Goal: Participate in discussion: Engage in conversation with other users on a specific topic

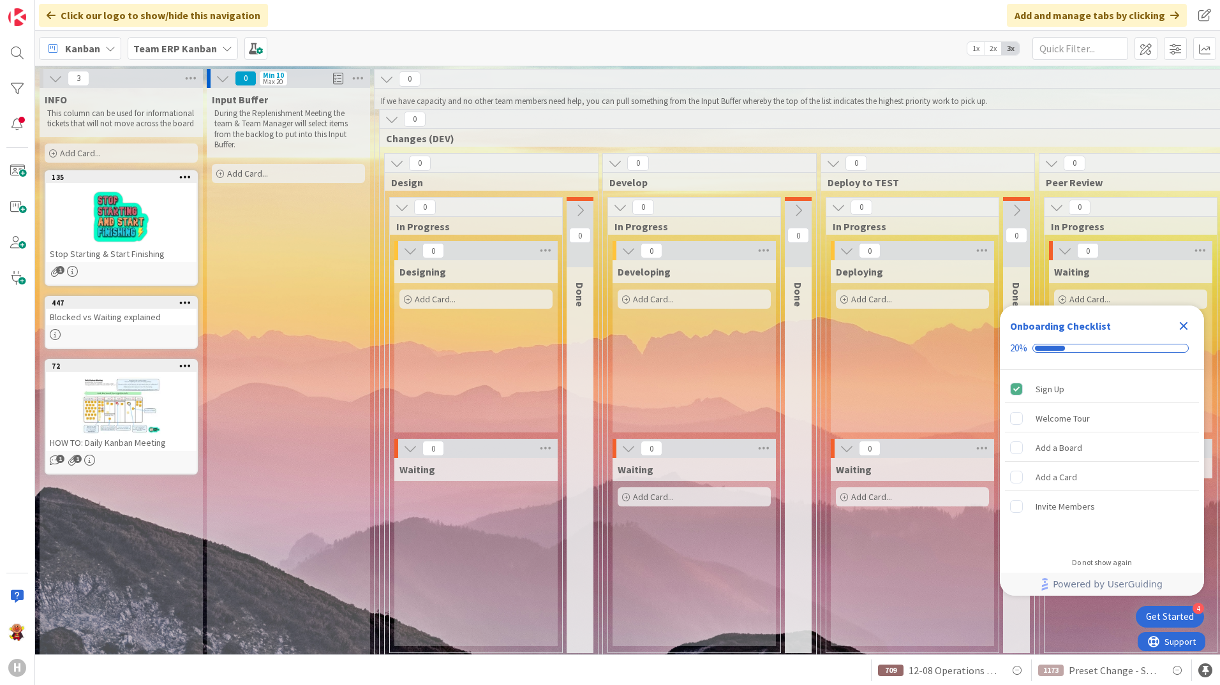
drag, startPoint x: 405, startPoint y: 58, endPoint x: 390, endPoint y: 72, distance: 20.3
click at [390, 72] on div "Click our logo to show/hide this navigation Add and manage tabs by clicking Kan…" at bounding box center [627, 342] width 1185 height 685
click at [156, 56] on div "Team ERP Kanban" at bounding box center [183, 48] width 110 height 23
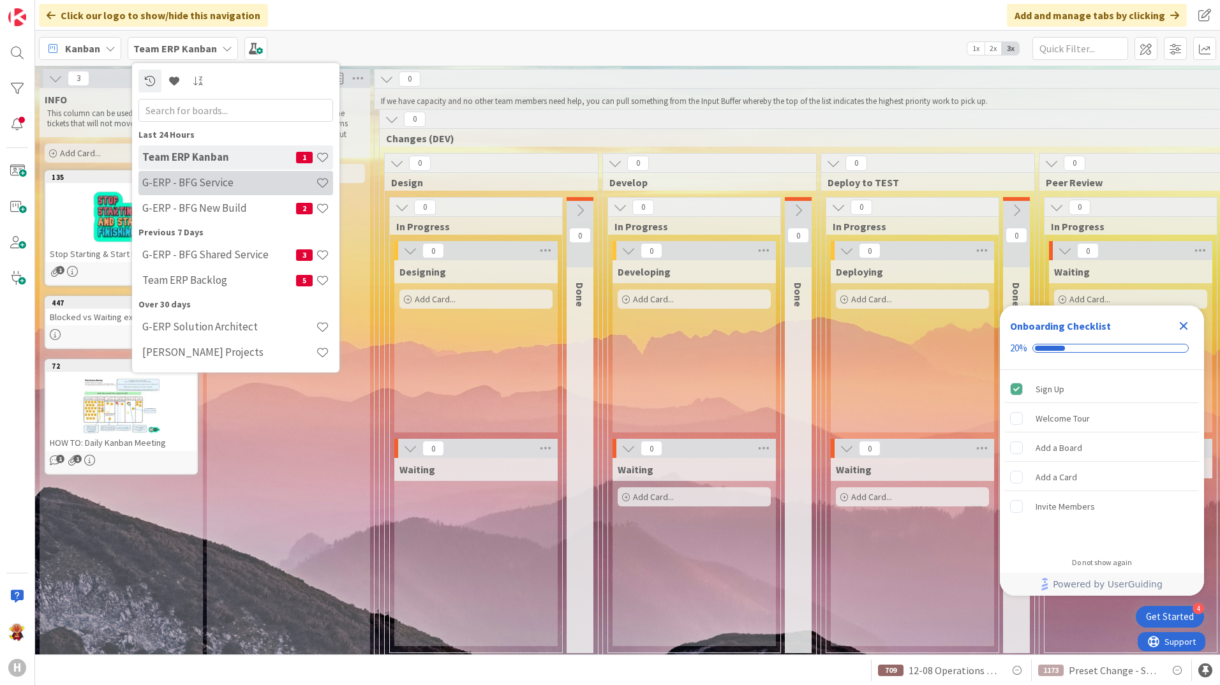
click at [242, 184] on h4 "G-ERP - BFG Service" at bounding box center [229, 182] width 174 height 13
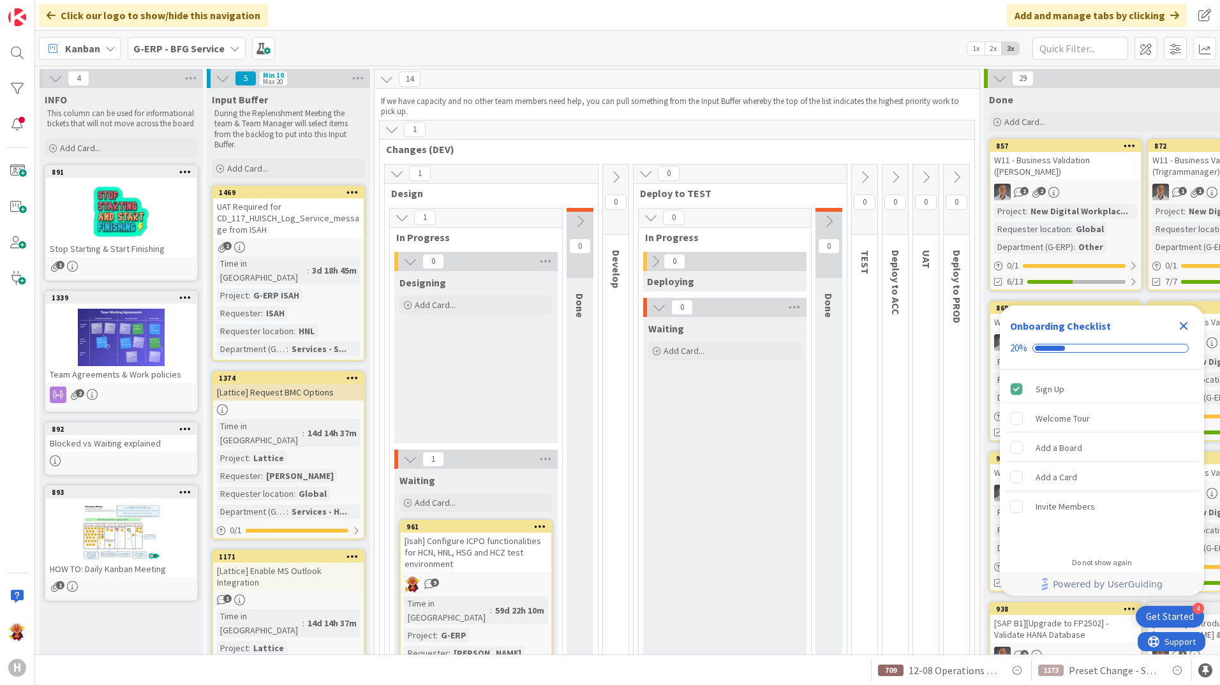
click at [1186, 331] on icon "Close Checklist" at bounding box center [1183, 325] width 15 height 15
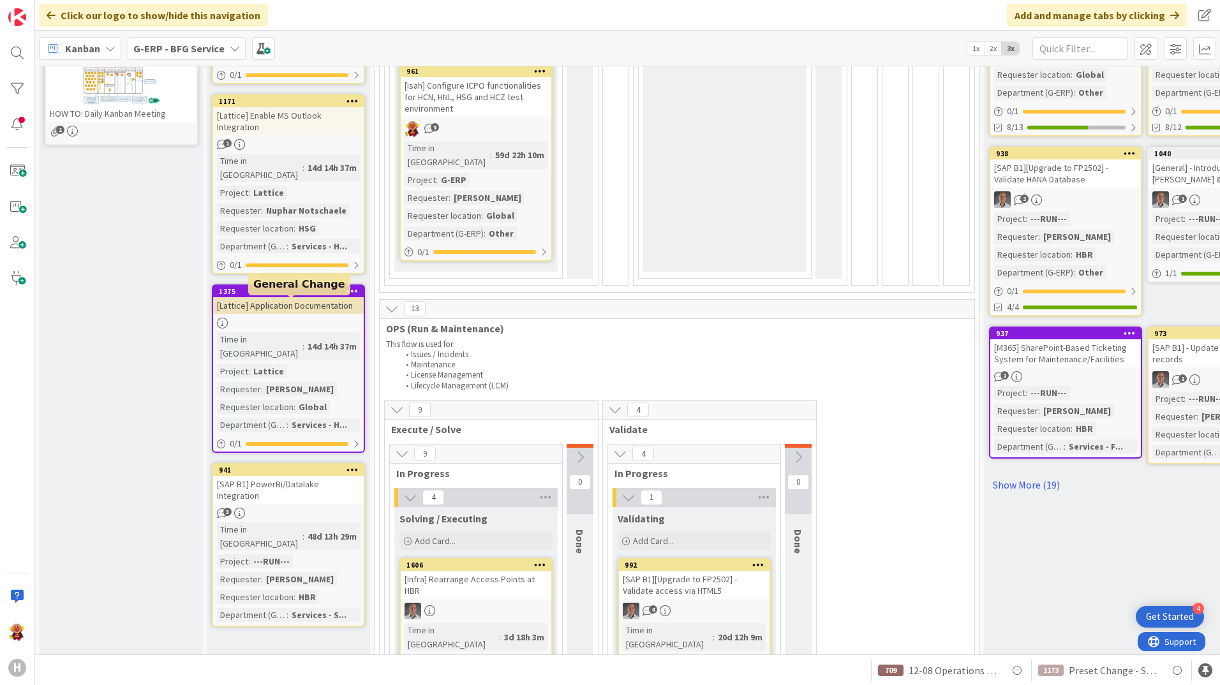
scroll to position [255, 0]
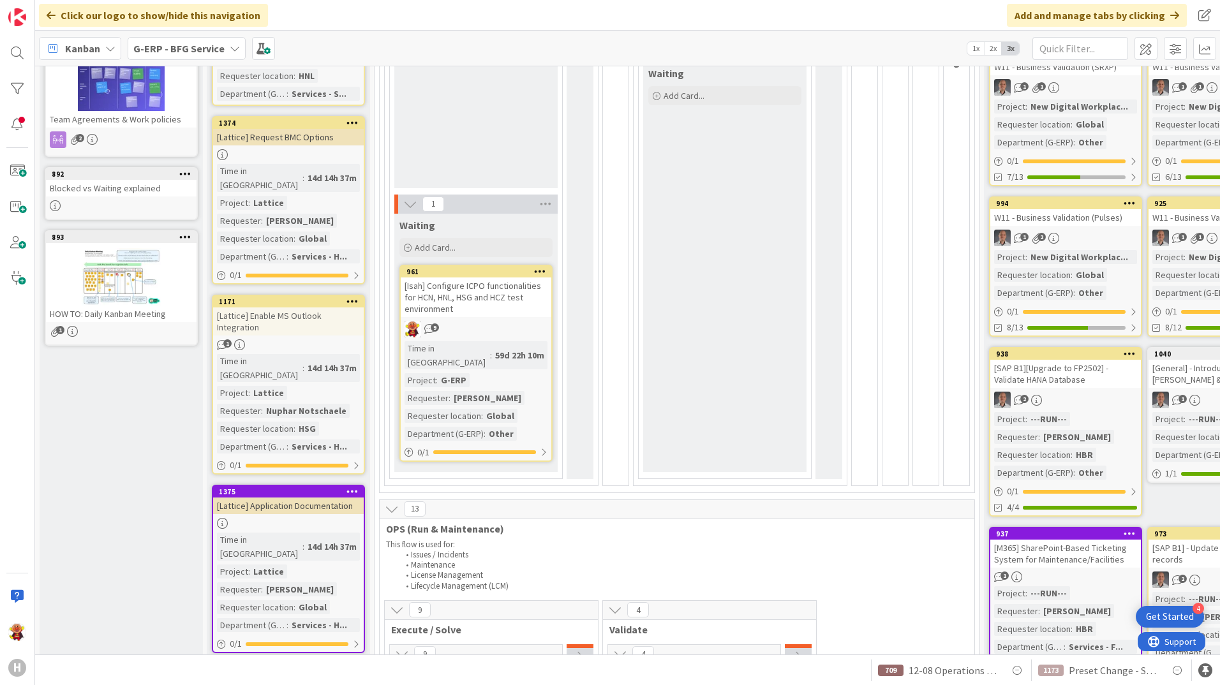
click at [320, 308] on div "[Lattice] Enable MS Outlook Integration" at bounding box center [288, 322] width 151 height 28
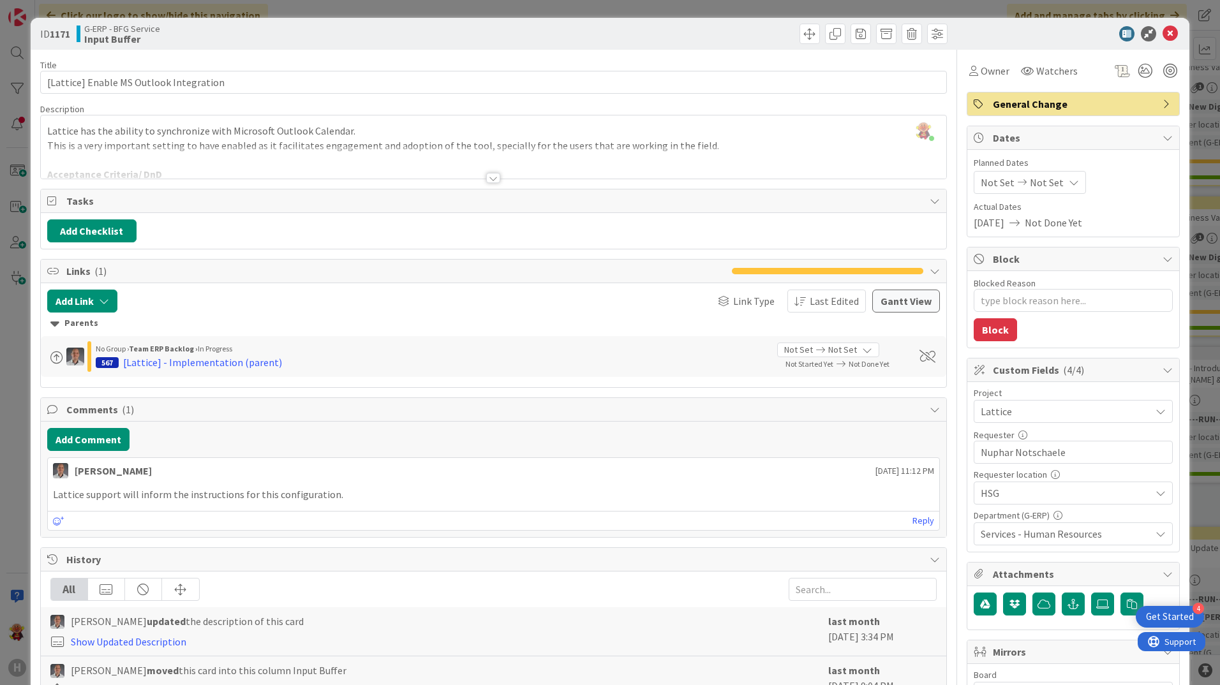
click at [493, 179] on div at bounding box center [493, 178] width 14 height 10
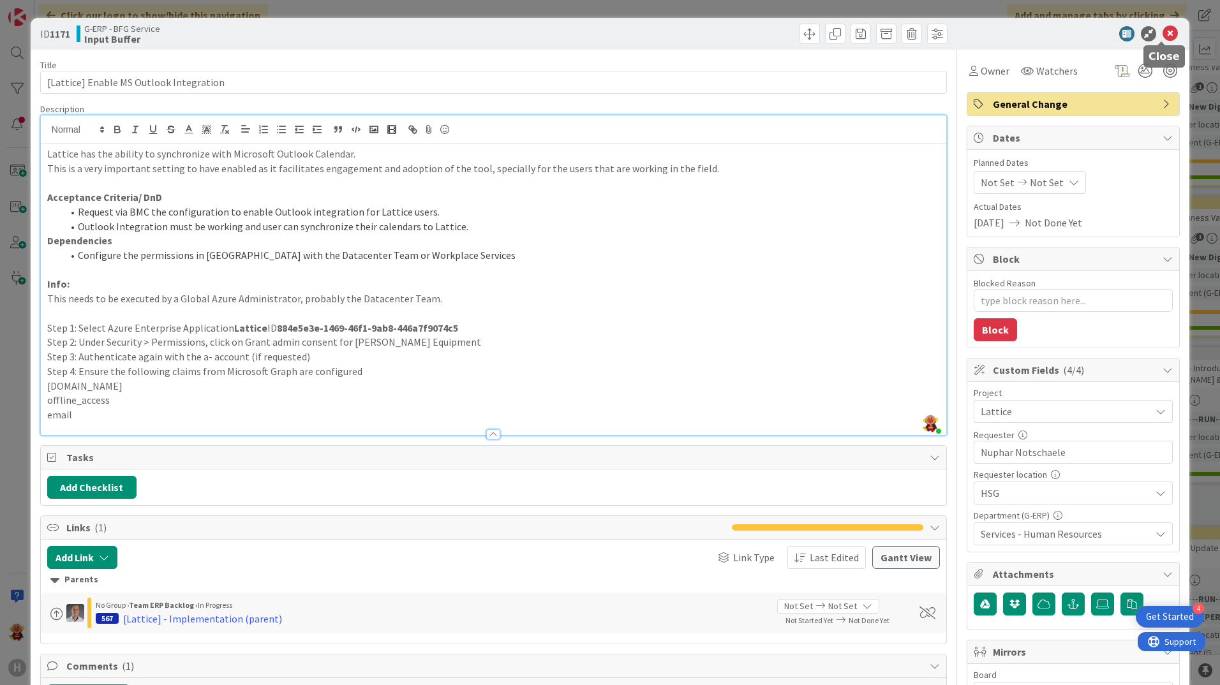
drag, startPoint x: 1168, startPoint y: 36, endPoint x: 908, endPoint y: 408, distance: 454.6
click at [1168, 36] on icon at bounding box center [1170, 33] width 15 height 15
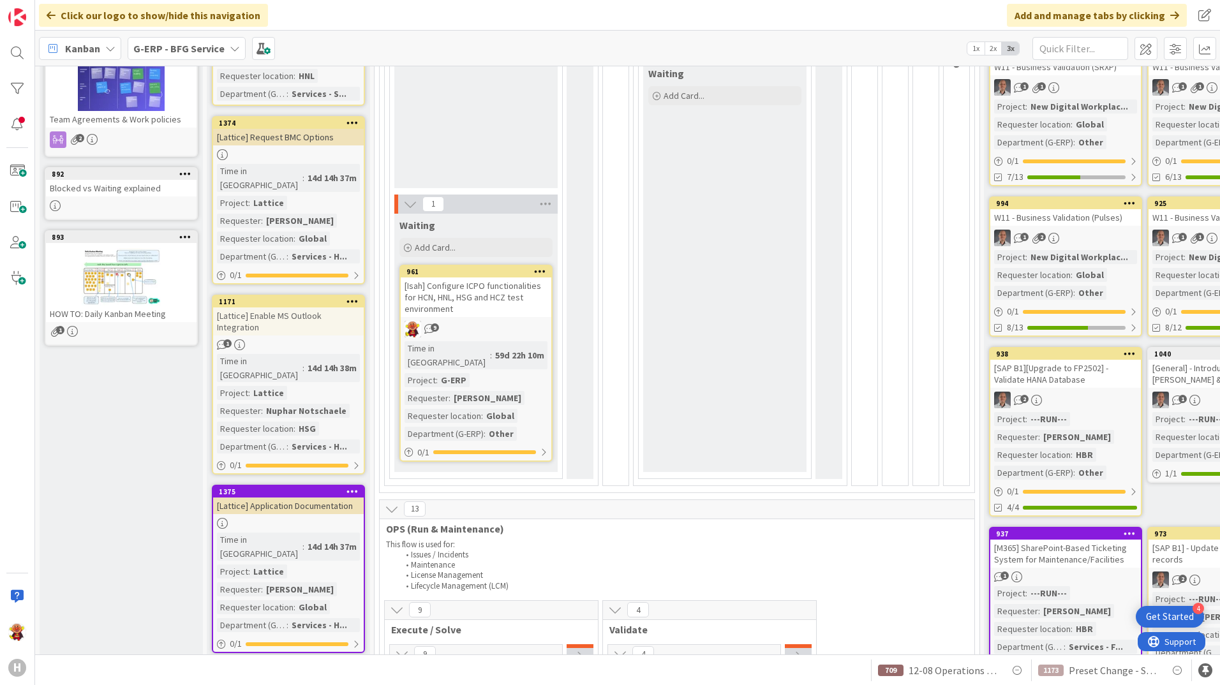
click at [294, 308] on div "[Lattice] Enable MS Outlook Integration" at bounding box center [288, 322] width 151 height 28
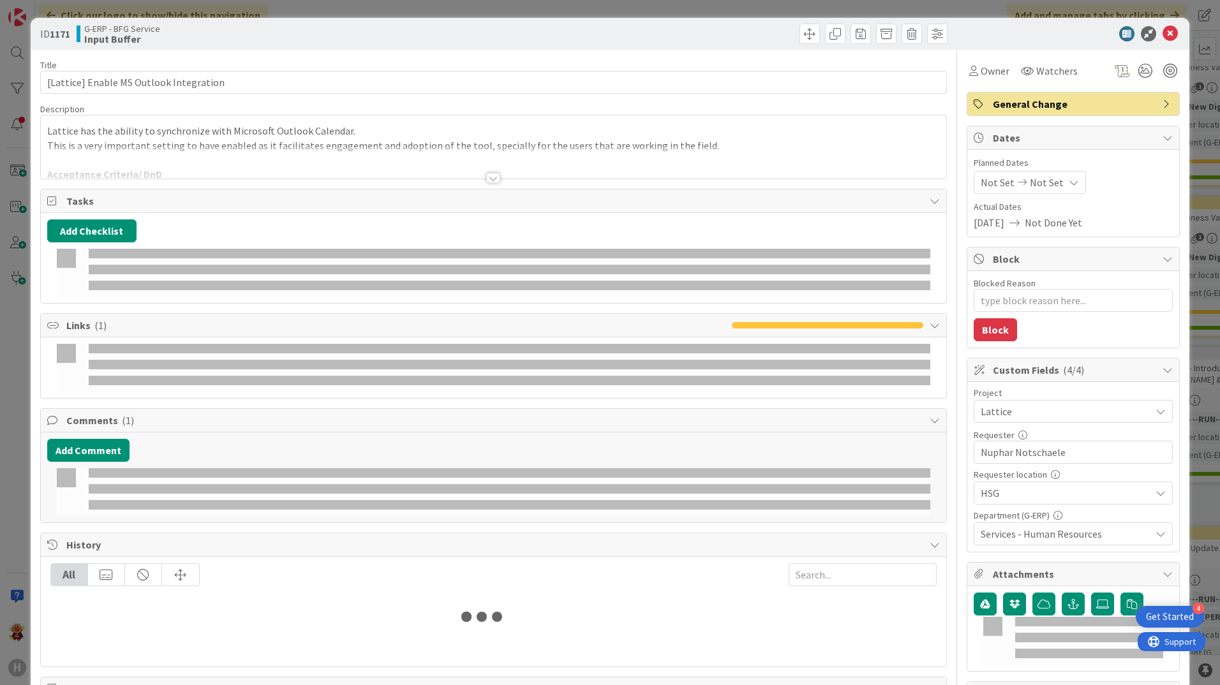
type textarea "x"
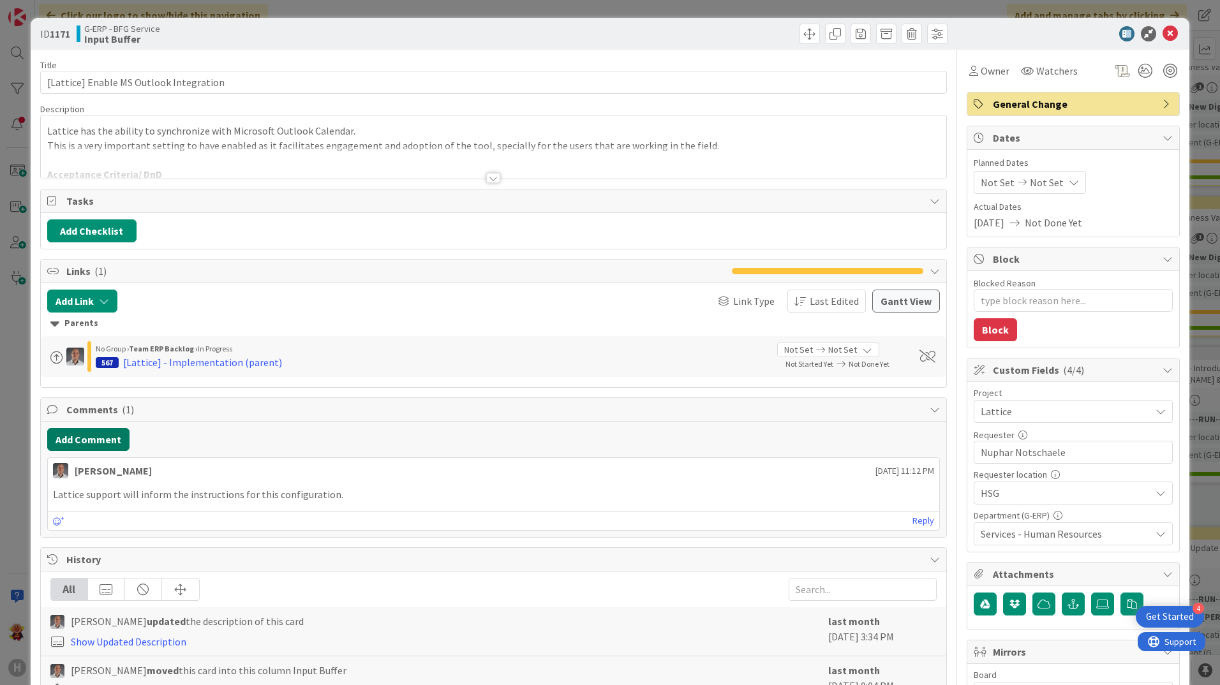
click at [92, 436] on button "Add Comment" at bounding box center [88, 439] width 82 height 23
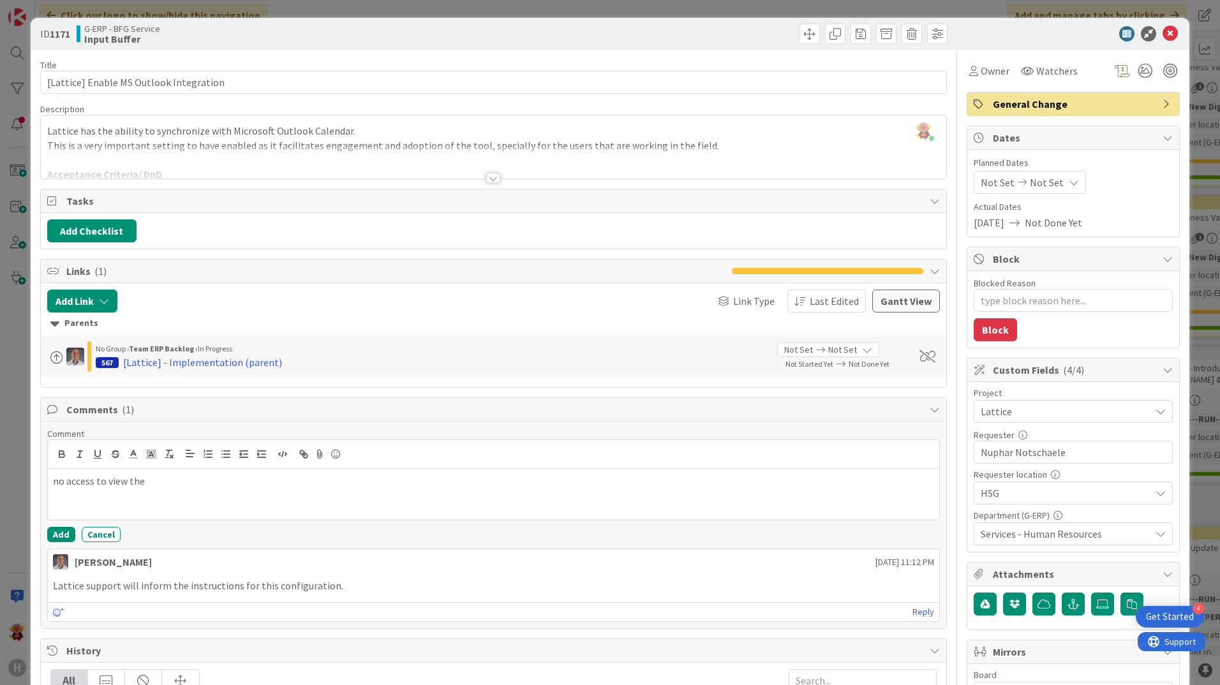
click at [488, 177] on div at bounding box center [493, 178] width 14 height 10
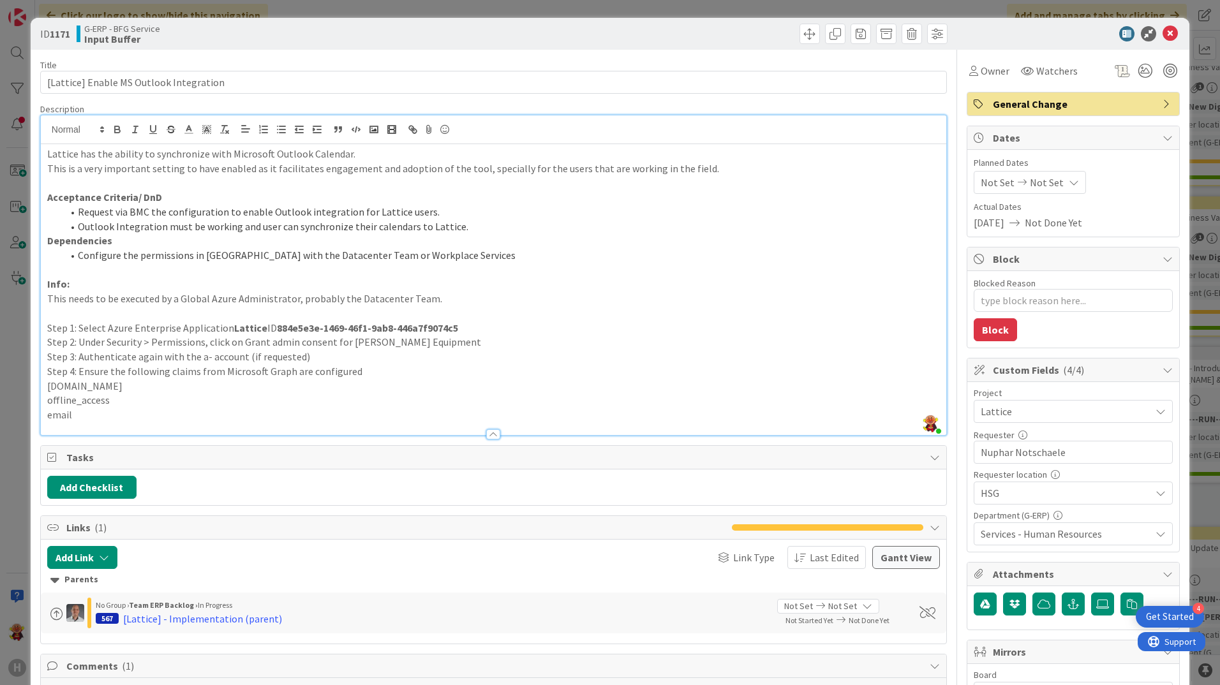
scroll to position [255, 0]
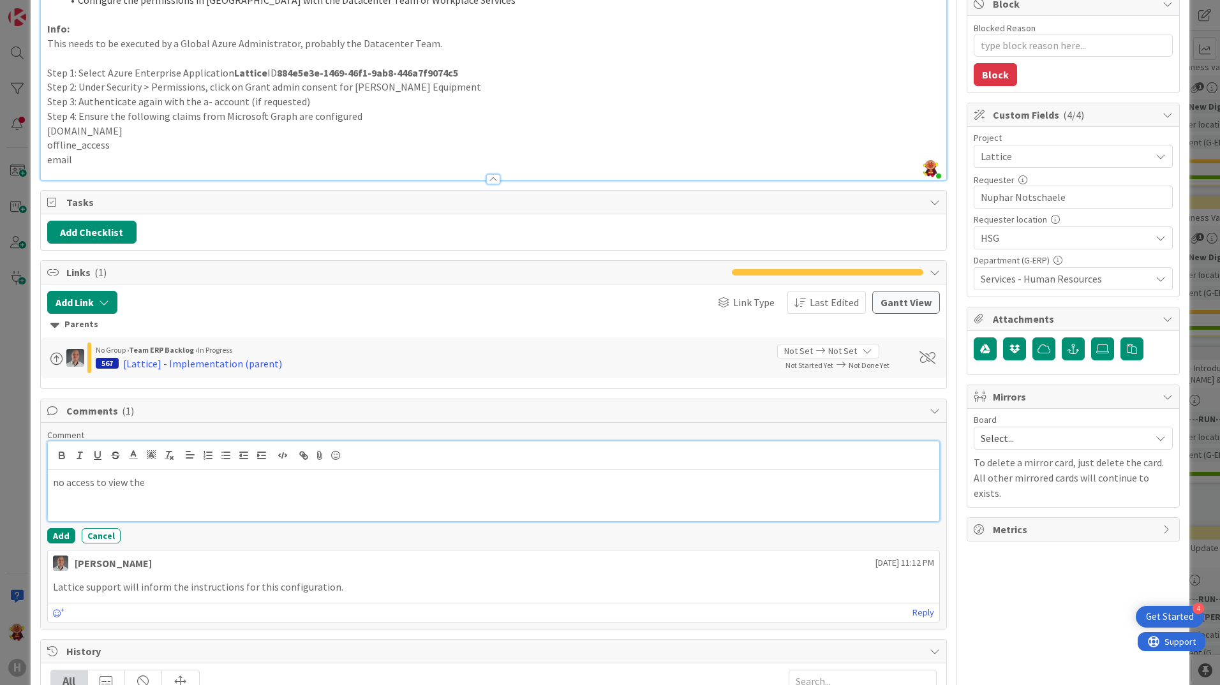
click at [371, 478] on p "no access to view the" at bounding box center [493, 482] width 881 height 15
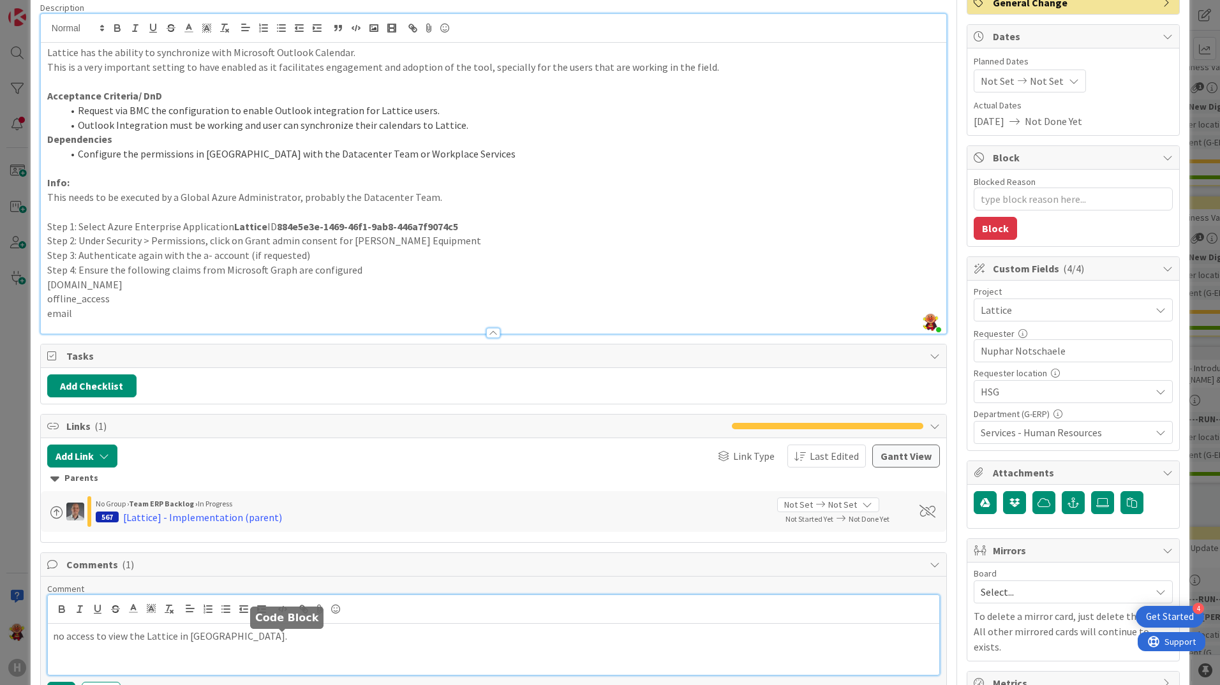
scroll to position [191, 0]
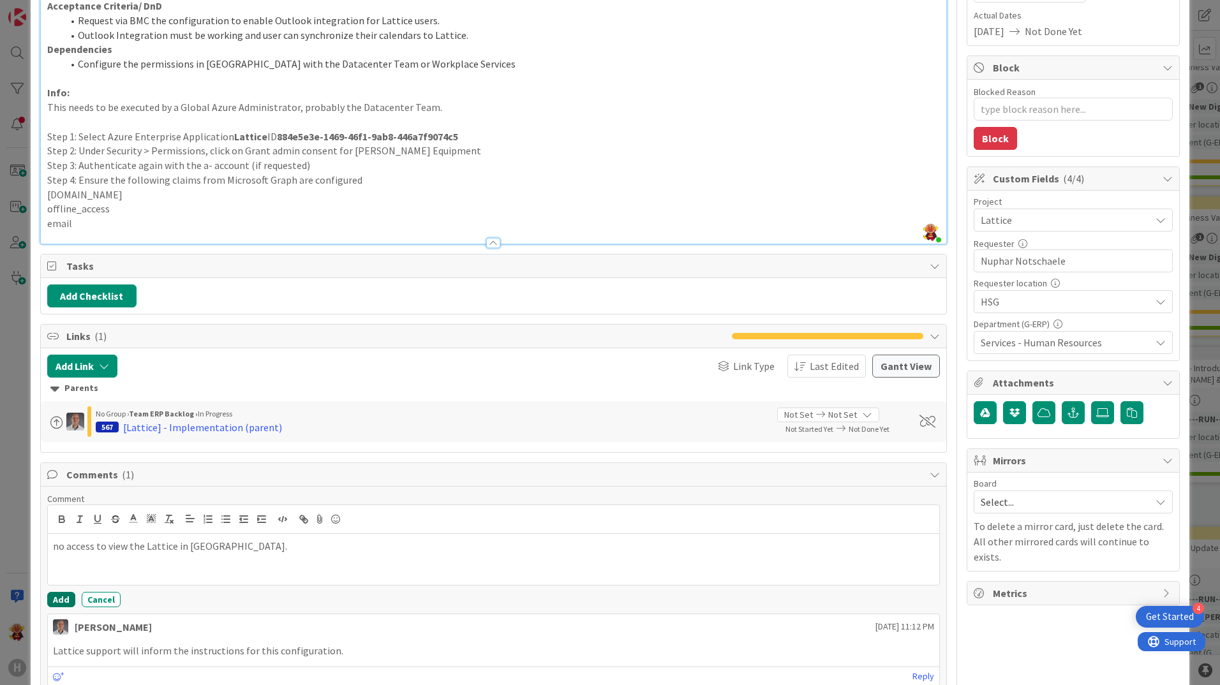
click at [56, 597] on button "Add" at bounding box center [61, 599] width 28 height 15
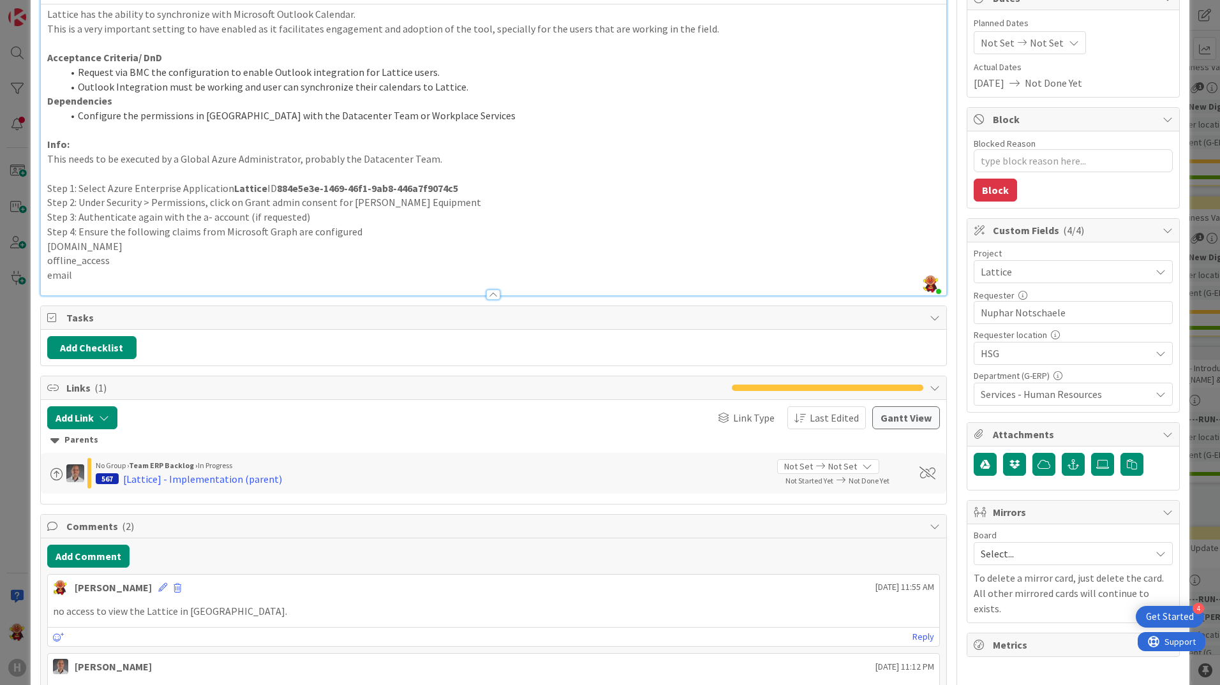
scroll to position [0, 0]
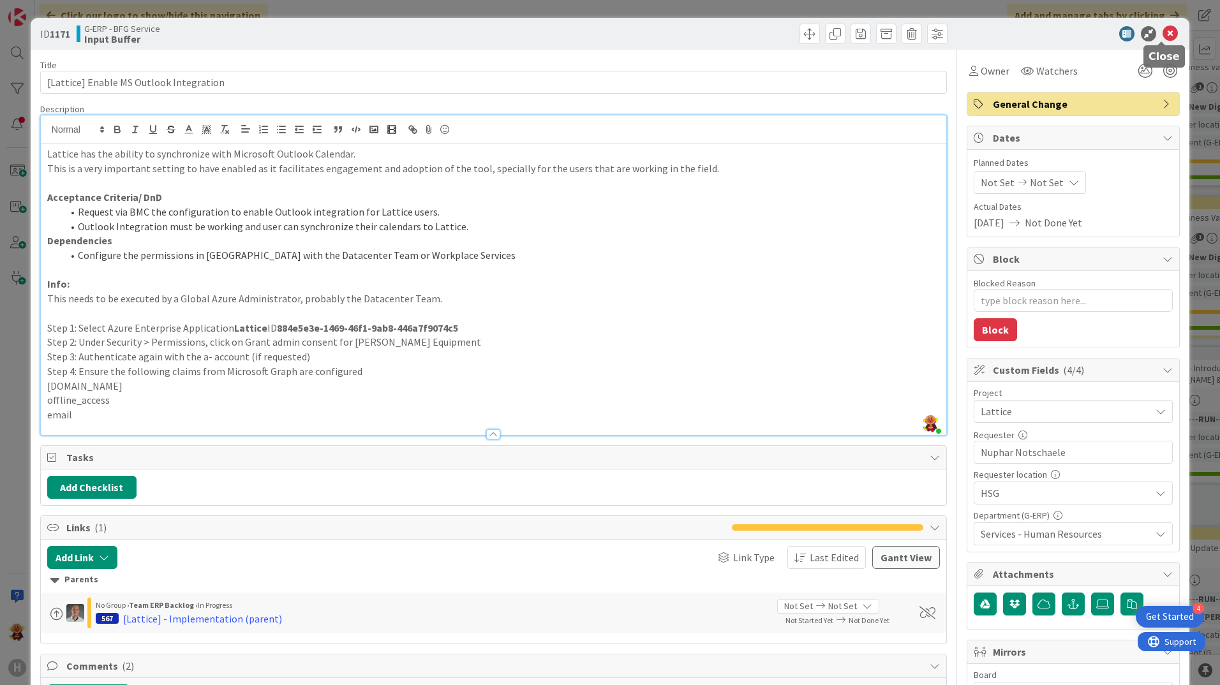
click at [1163, 38] on icon at bounding box center [1170, 33] width 15 height 15
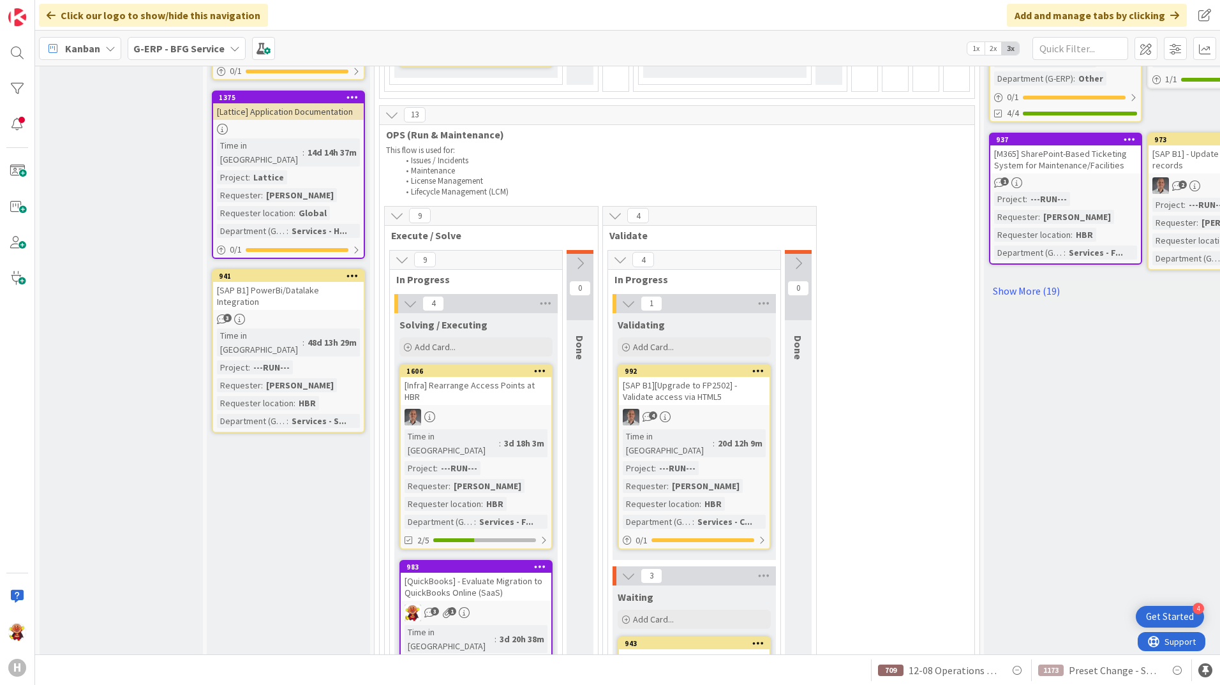
scroll to position [766, 0]
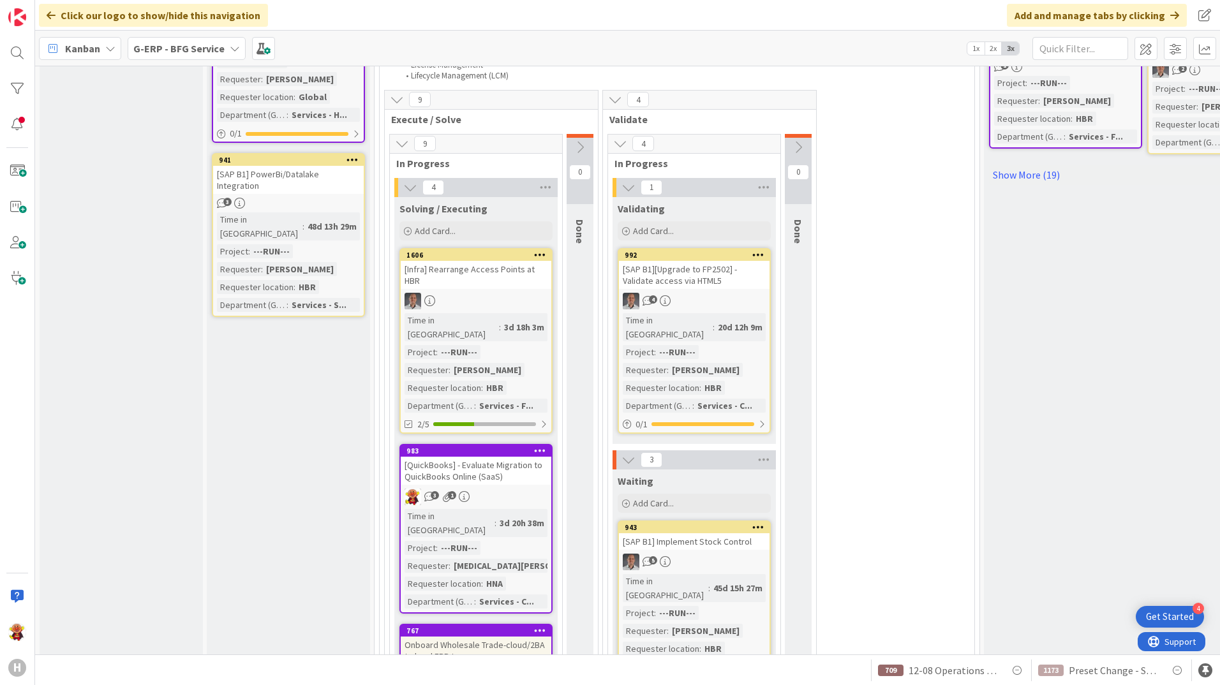
click at [530, 457] on div "[QuickBooks] - Evaluate Migration to QuickBooks Online (SaaS)" at bounding box center [476, 471] width 151 height 28
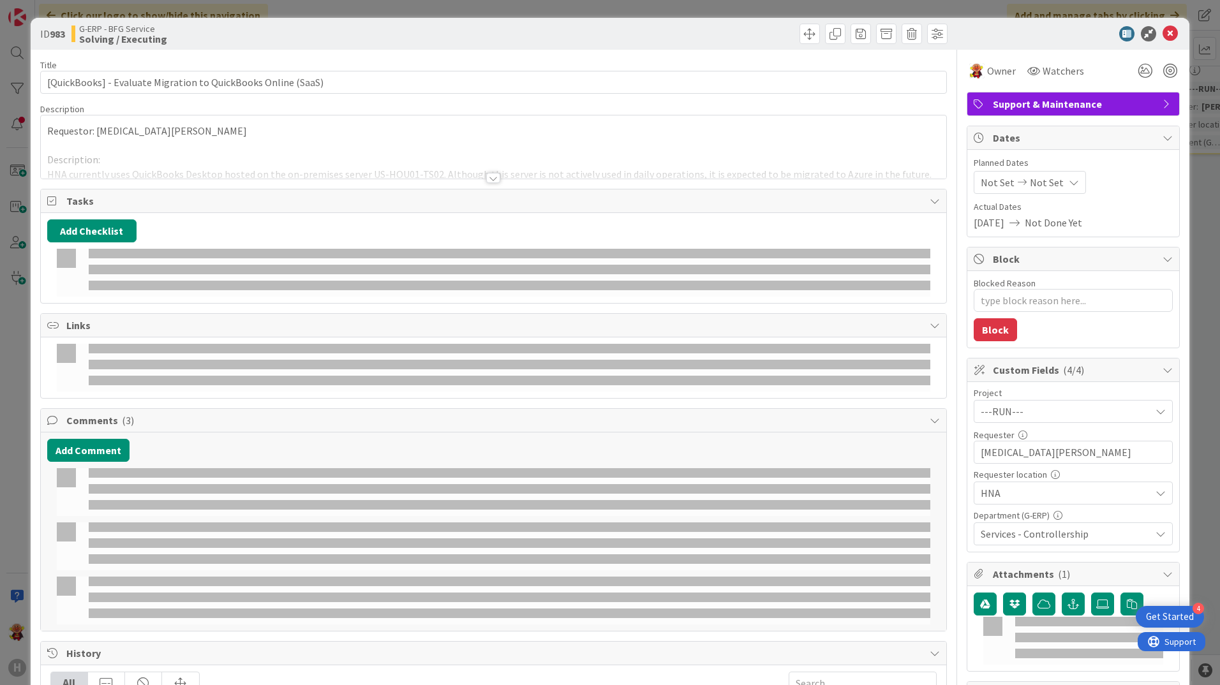
type textarea "x"
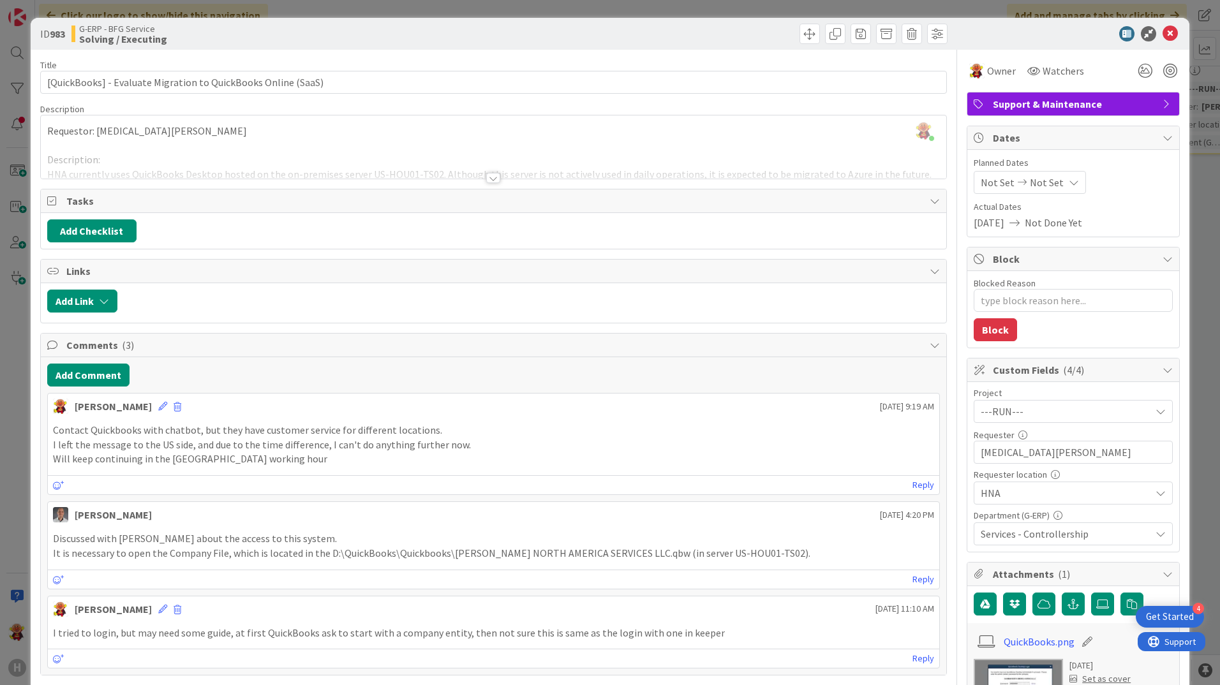
click at [493, 178] on div at bounding box center [493, 178] width 14 height 10
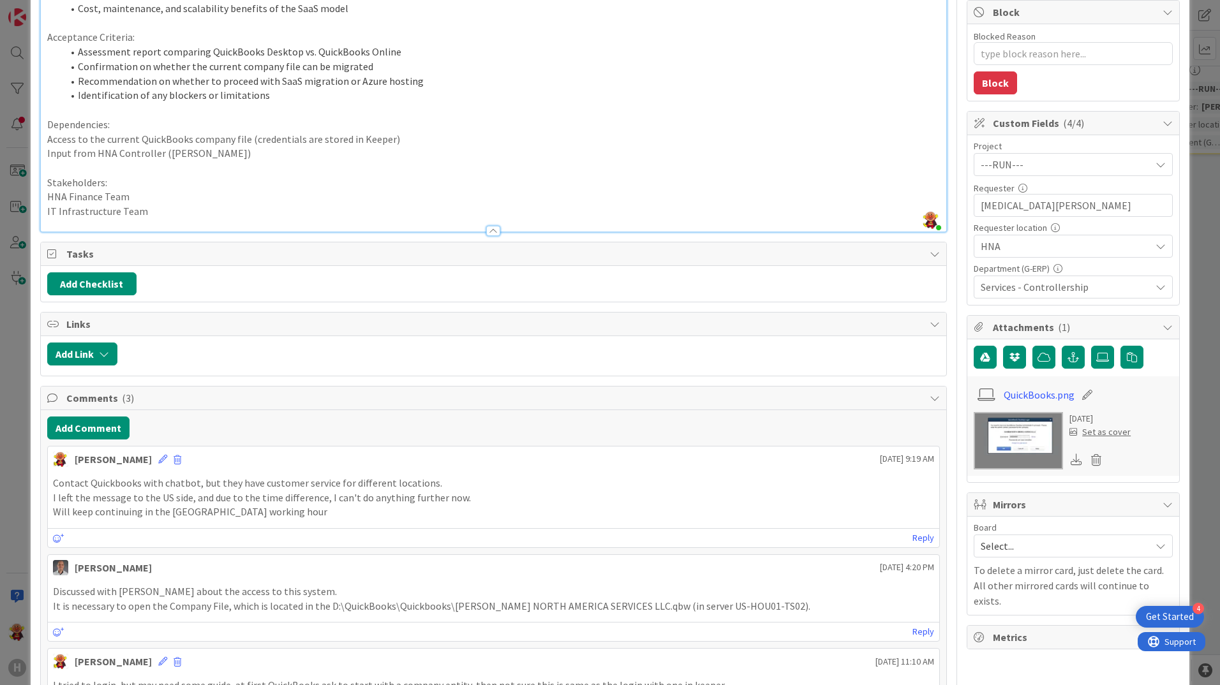
scroll to position [255, 0]
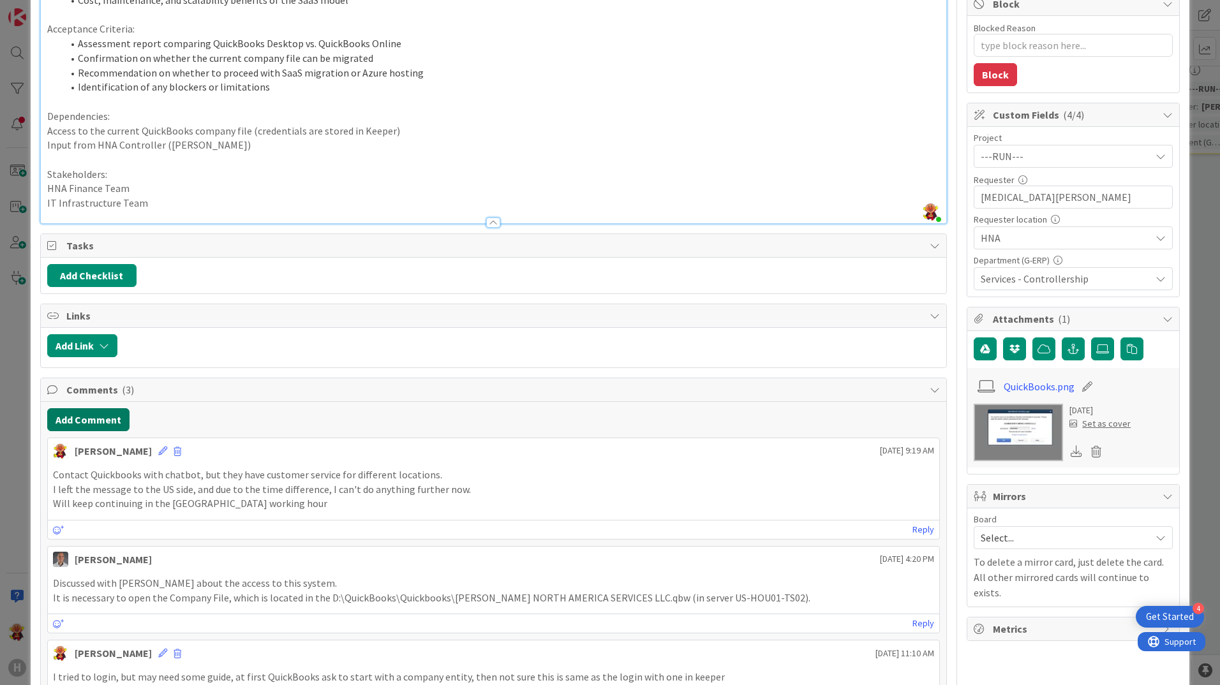
click at [108, 424] on button "Add Comment" at bounding box center [88, 419] width 82 height 23
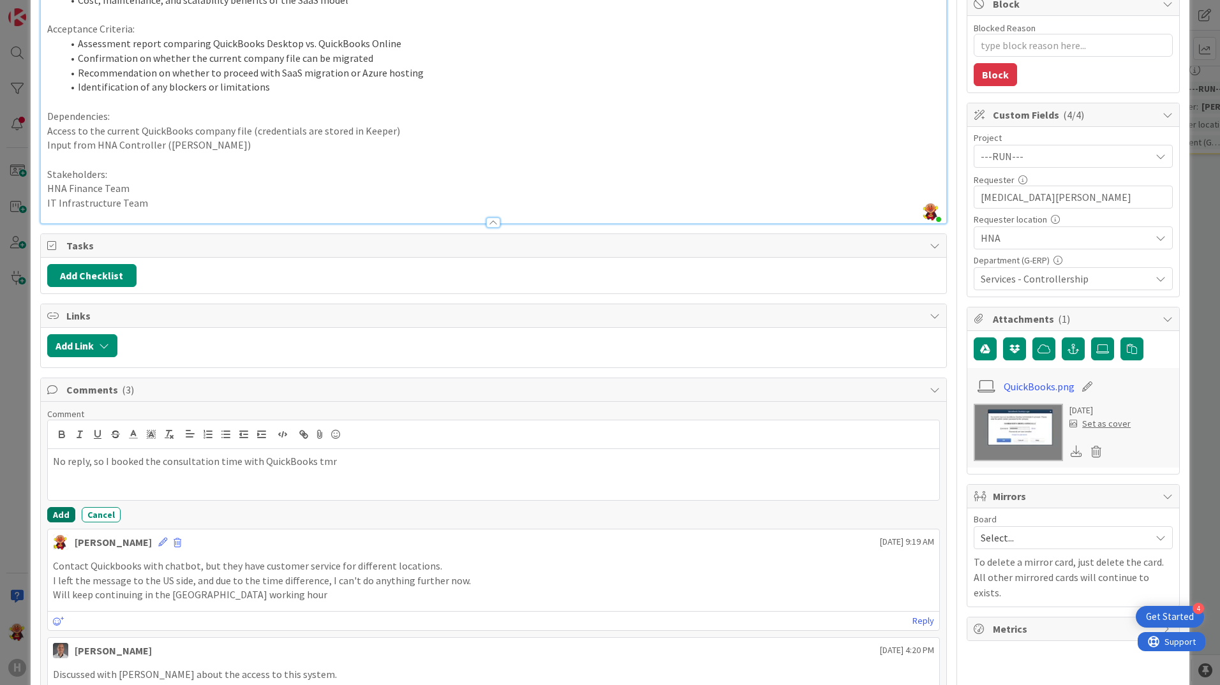
click at [53, 508] on button "Add" at bounding box center [61, 514] width 28 height 15
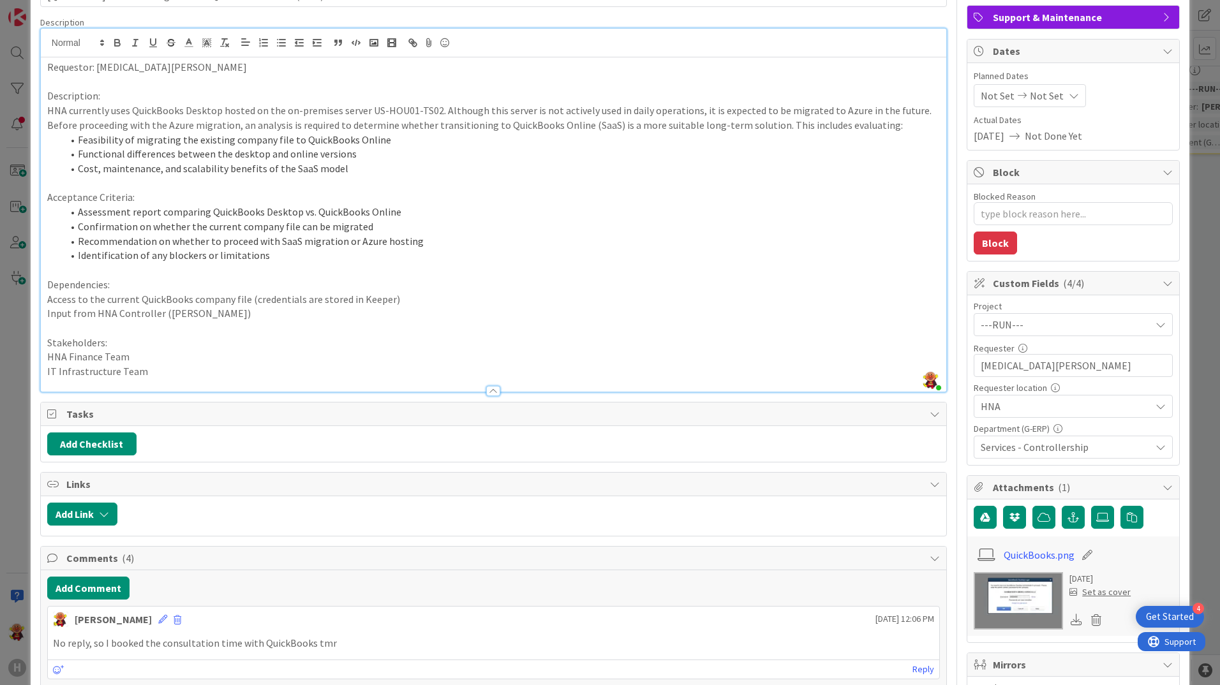
scroll to position [0, 0]
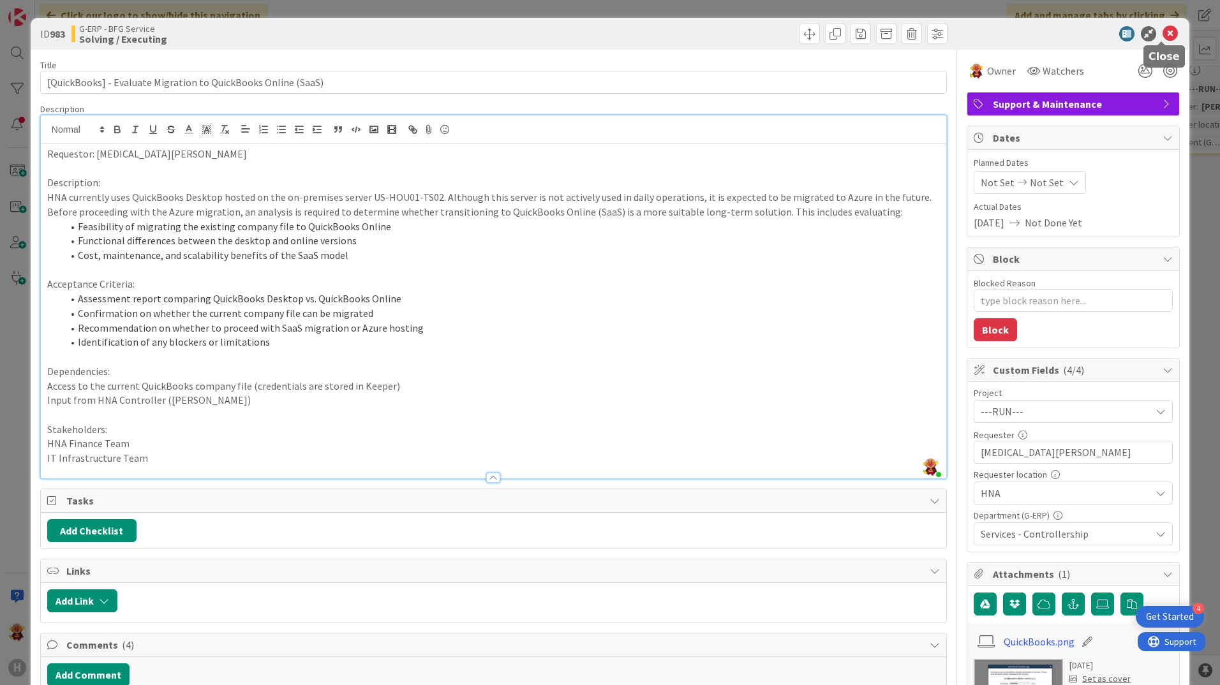
click at [1164, 31] on icon at bounding box center [1170, 33] width 15 height 15
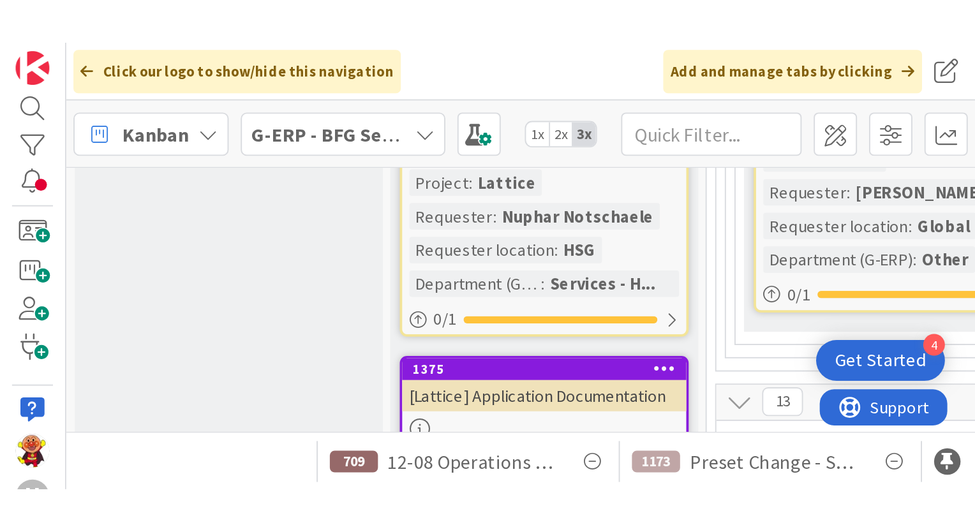
scroll to position [574, 0]
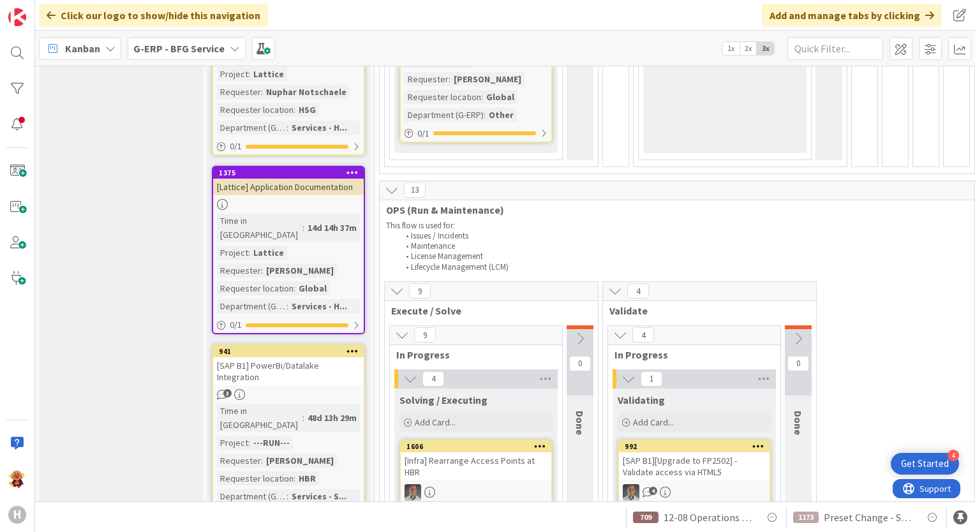
click at [214, 59] on div "G-ERP - BFG Service" at bounding box center [187, 48] width 118 height 23
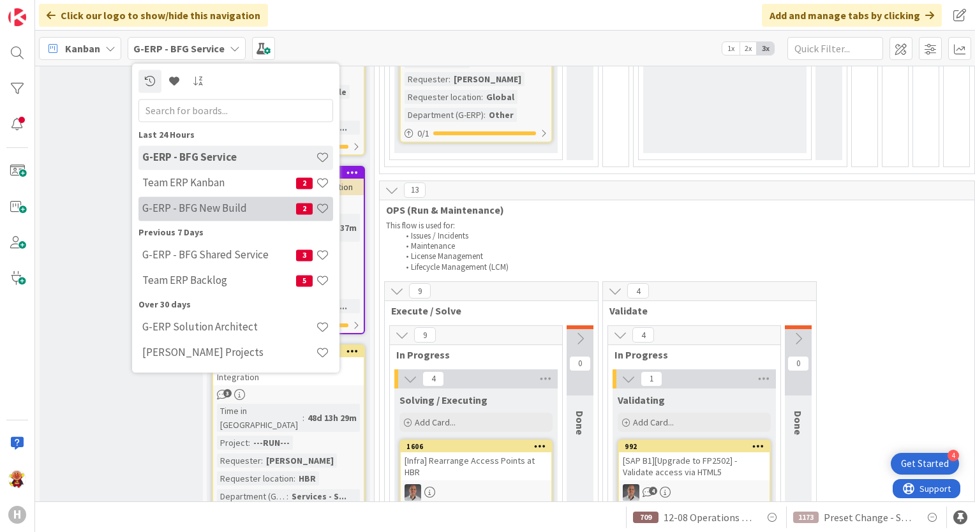
click at [246, 203] on h4 "G-ERP - BFG New Build" at bounding box center [219, 208] width 154 height 13
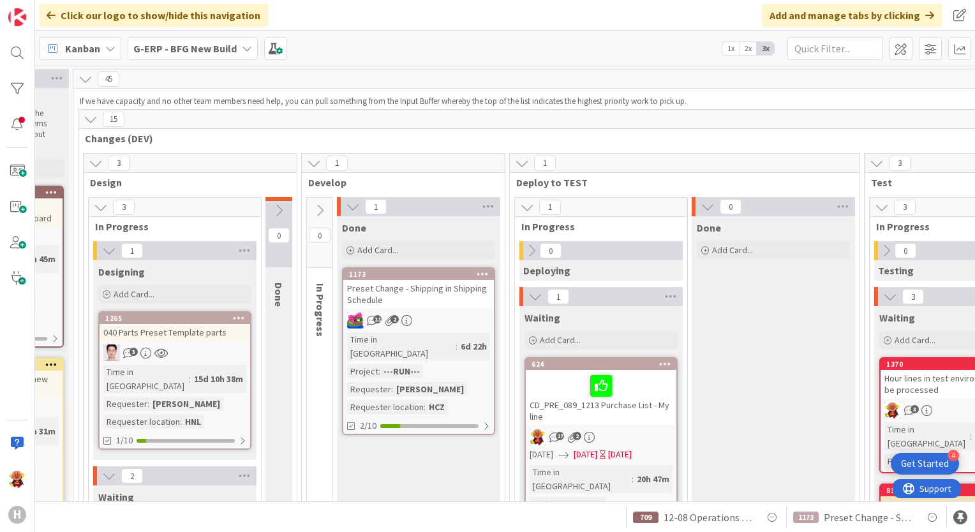
scroll to position [319, 301]
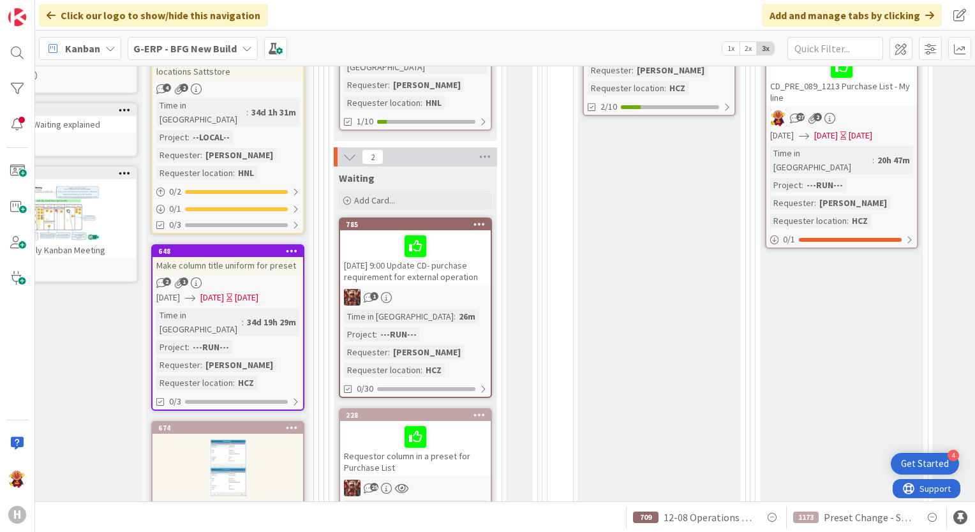
drag, startPoint x: 391, startPoint y: 502, endPoint x: 301, endPoint y: 496, distance: 89.5
click at [301, 496] on div "4 INFO This column can be used for informational tickets that will not move acr…" at bounding box center [505, 284] width 940 height 436
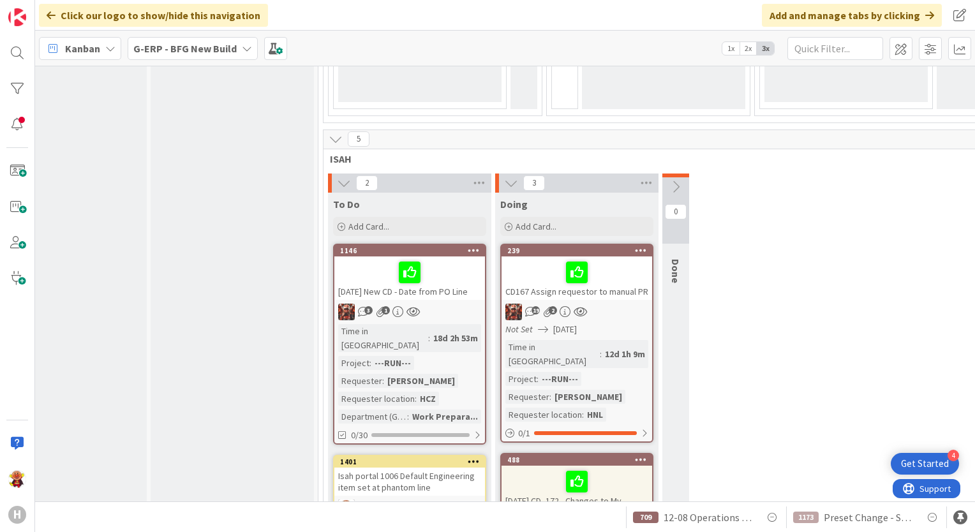
scroll to position [1468, 56]
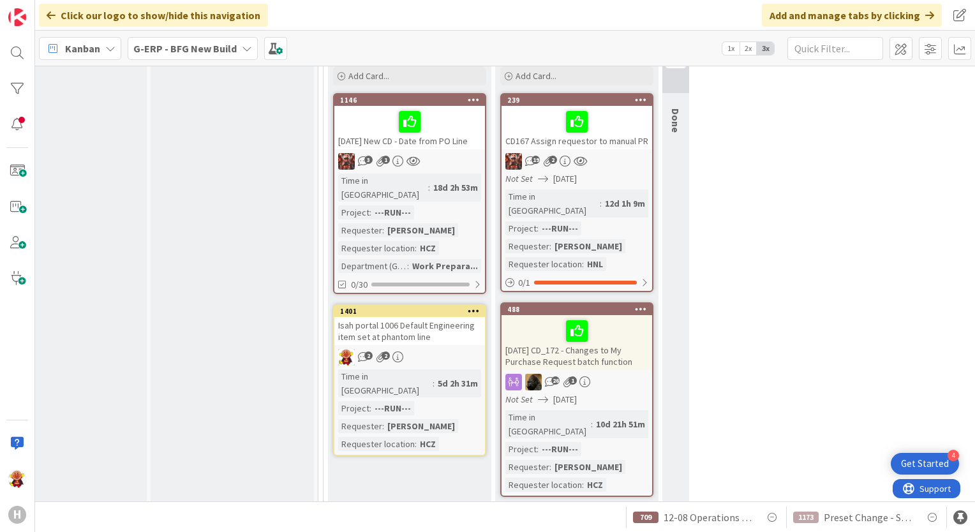
click at [457, 304] on link "1401 Isah portal 1006 Default Engineering item set at phantom line 2 2 Time in …" at bounding box center [409, 380] width 153 height 152
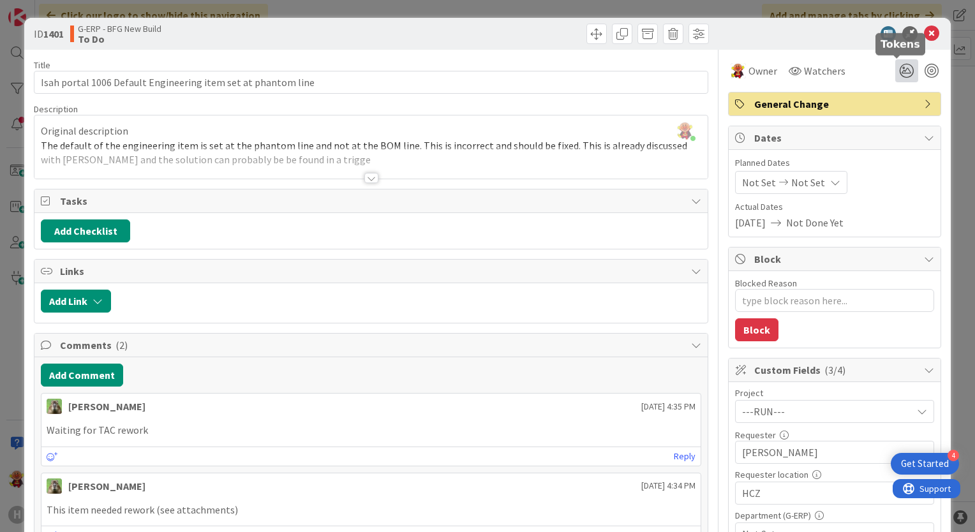
click at [895, 69] on icon at bounding box center [906, 70] width 23 height 23
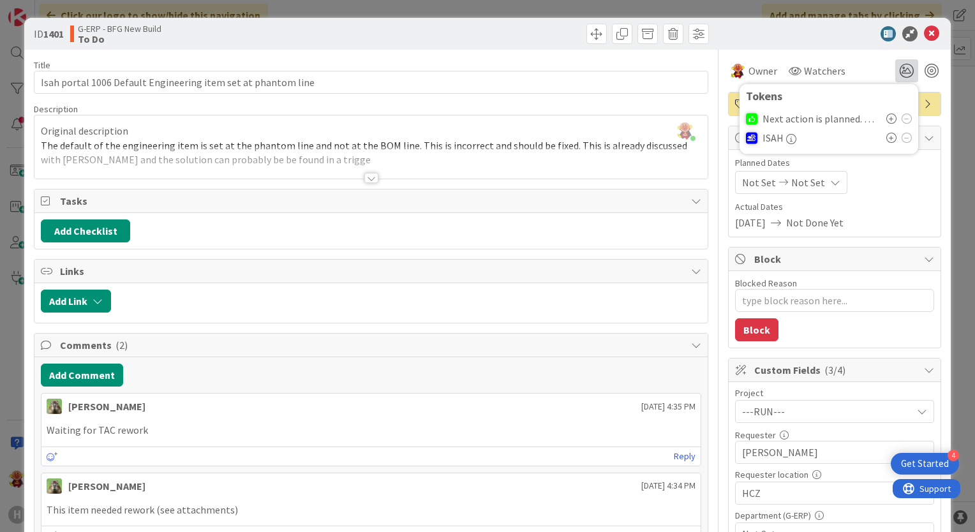
click at [886, 119] on icon at bounding box center [891, 119] width 10 height 10
click at [927, 29] on icon at bounding box center [931, 33] width 15 height 15
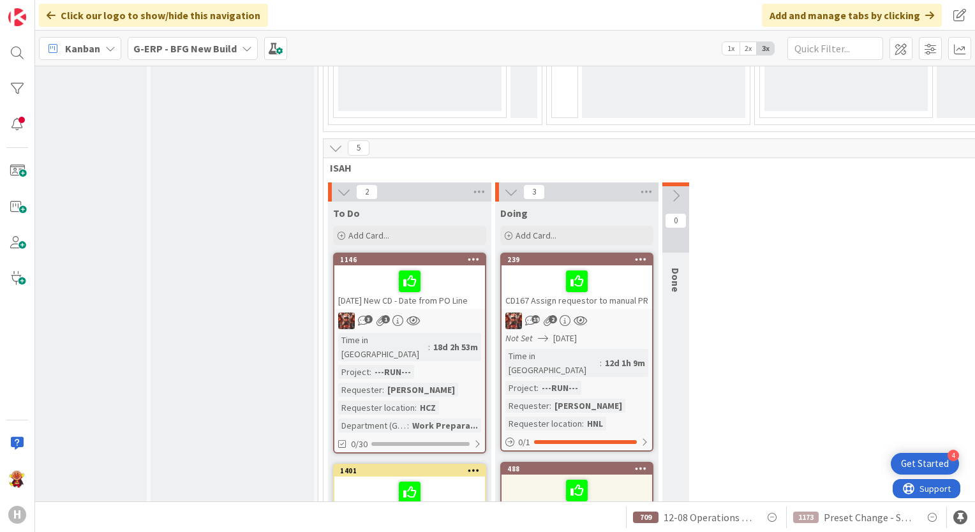
scroll to position [1340, 56]
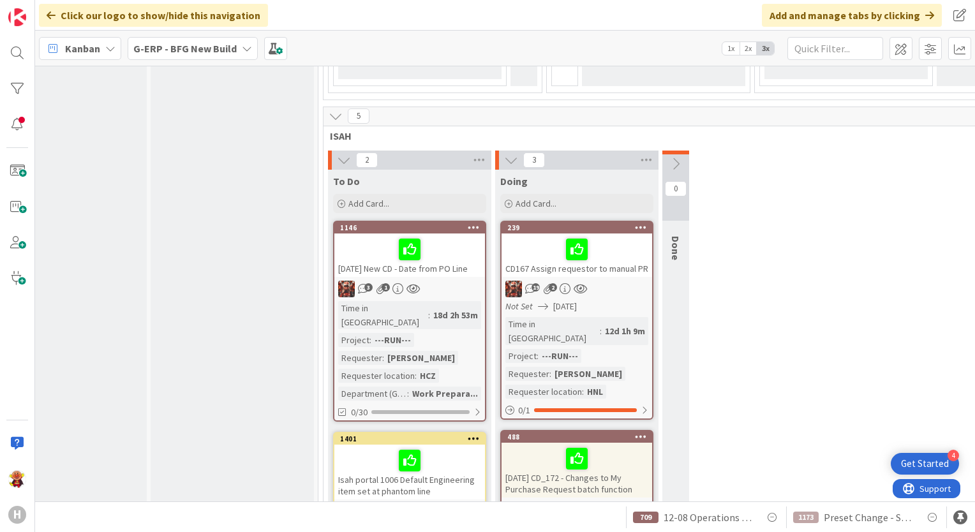
click at [675, 154] on button at bounding box center [675, 163] width 27 height 19
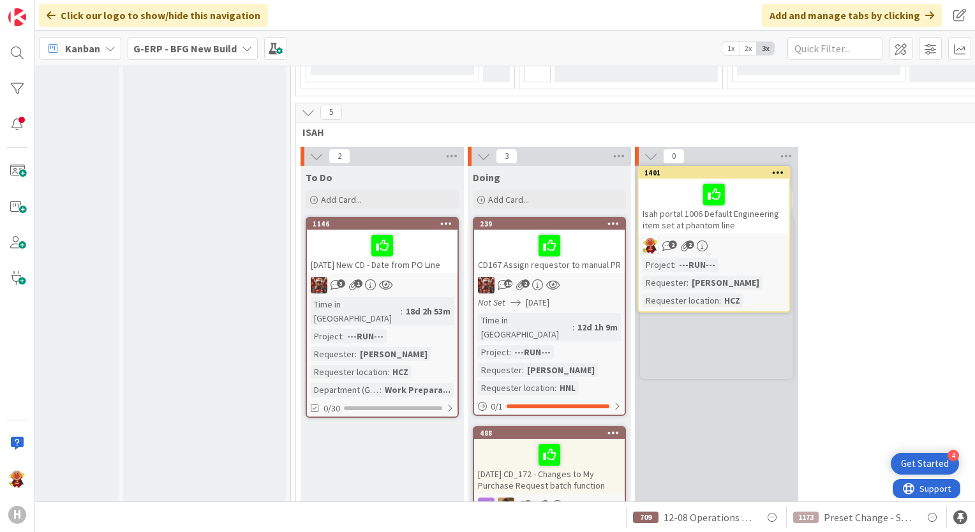
scroll to position [1343, 87]
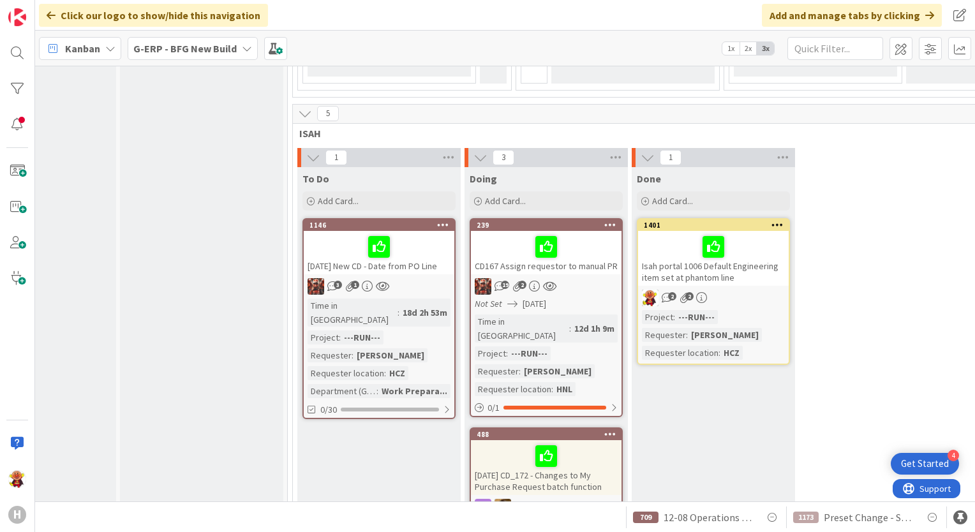
click at [754, 231] on div "Isah portal 1006 Default Engineering item set at phantom line" at bounding box center [713, 258] width 151 height 55
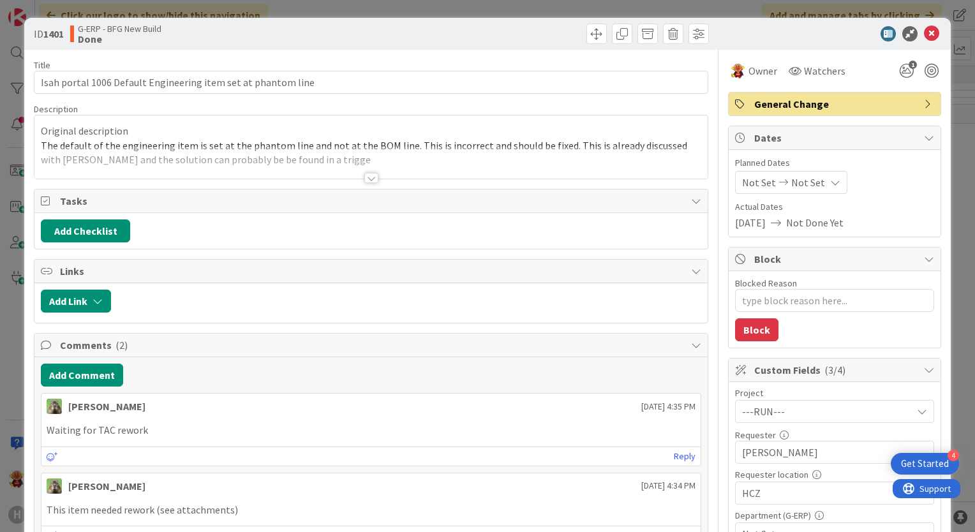
type textarea "x"
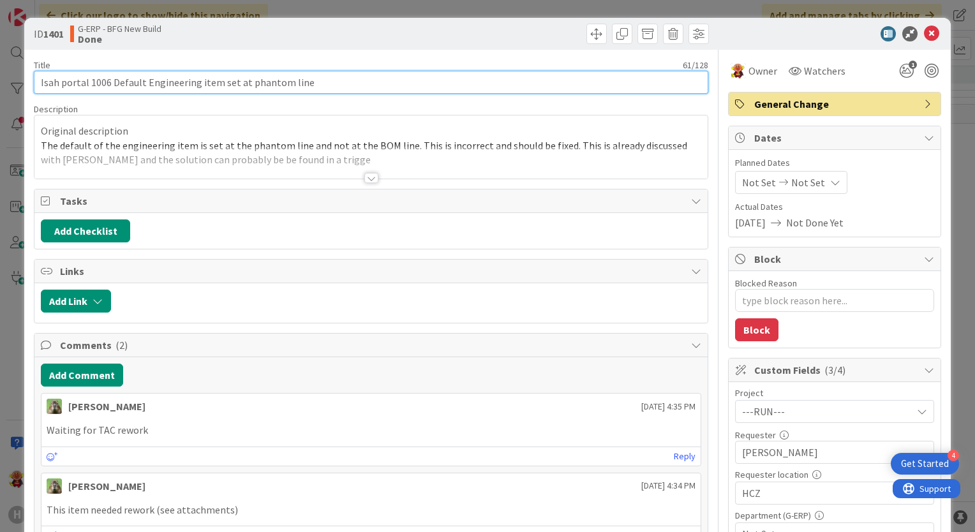
click at [35, 80] on input "Isah portal 1006 Default Engineering item set at phantom line" at bounding box center [371, 82] width 675 height 23
type input "1Isah portal 1006 Default Engineering item set at phantom line"
type textarea "x"
type input "14Isah portal 1006 Default Engineering item set at phantom line"
type textarea "x"
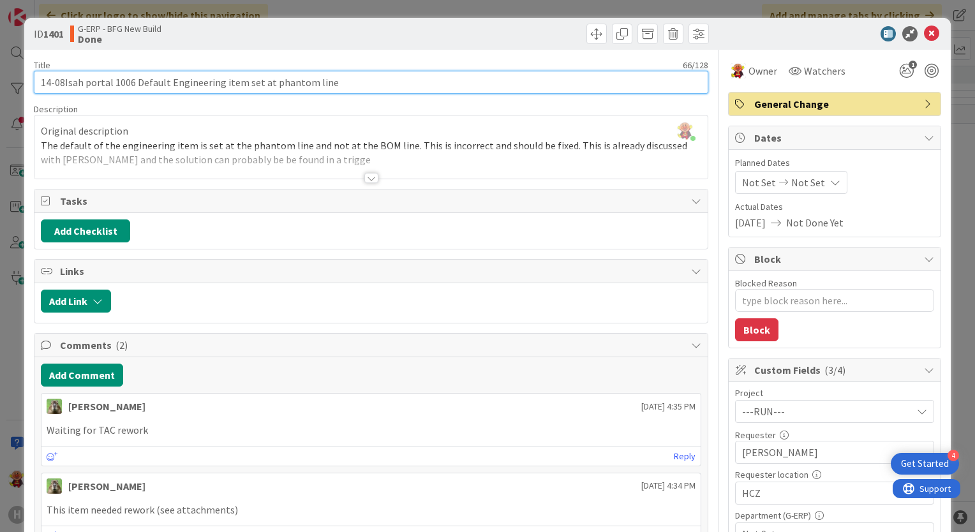
type input "14-08 Isah portal 1006 Default Engineering item set at phantom line"
type textarea "x"
type input "14-08 Isah portal 1006 Default Engineering item set at phantom line"
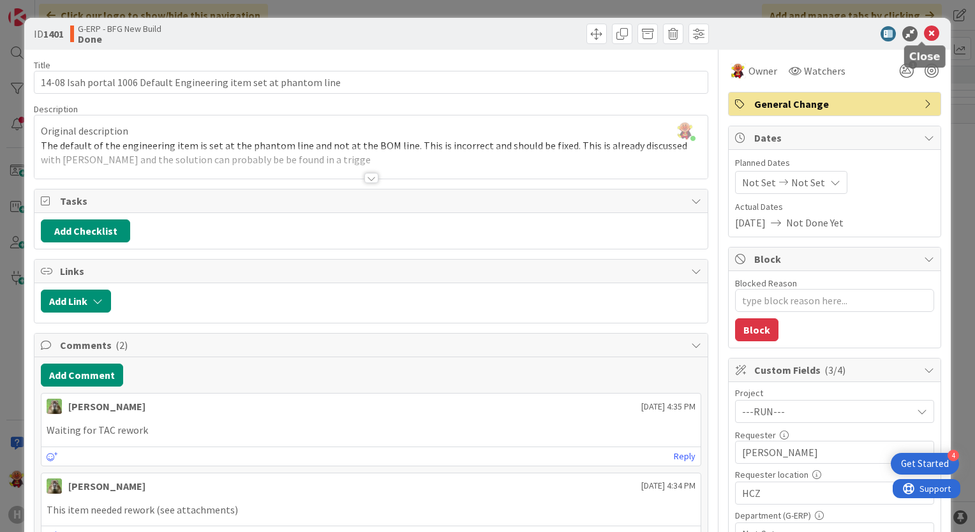
click at [926, 40] on icon at bounding box center [931, 33] width 15 height 15
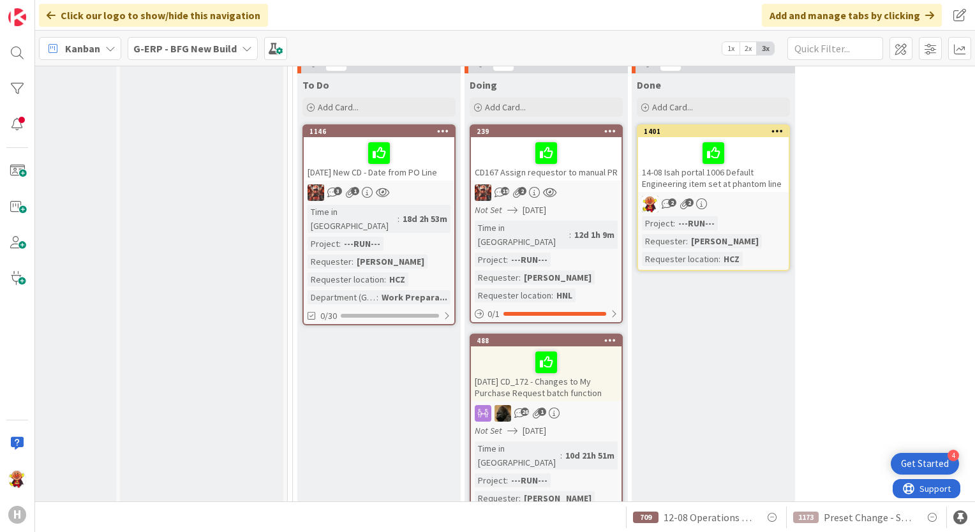
scroll to position [1406, 87]
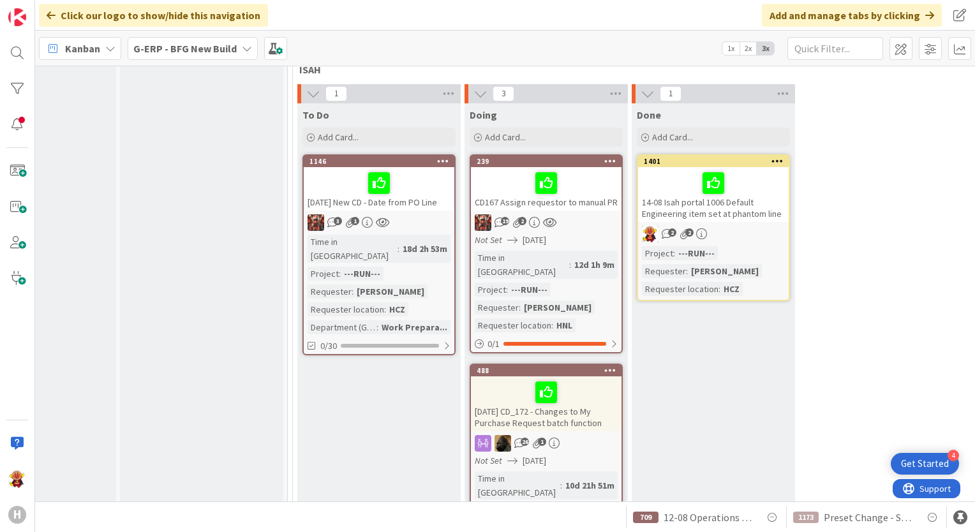
click at [436, 235] on div "Time in [GEOGRAPHIC_DATA] : 18d 2h 53m Project : ---RUN--- Requester : [PERSON_…" at bounding box center [379, 285] width 143 height 100
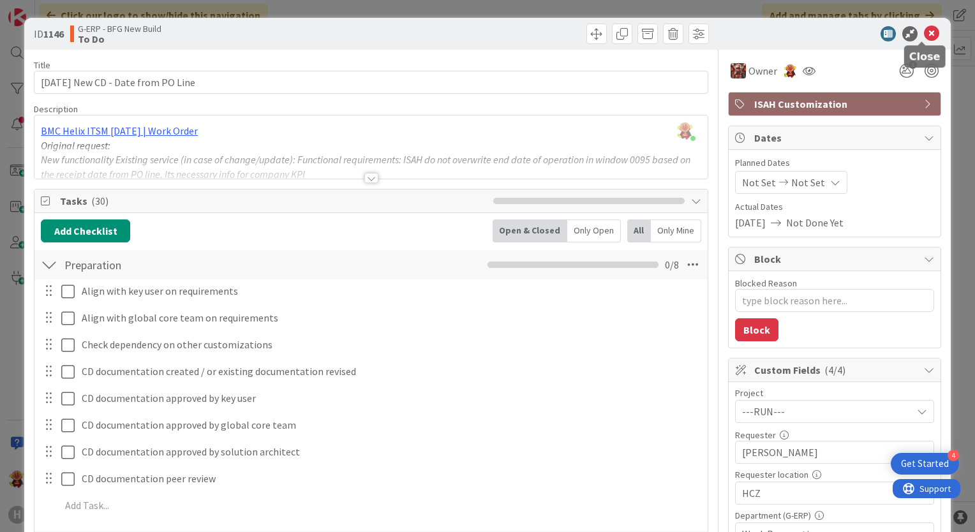
click at [924, 34] on icon at bounding box center [931, 33] width 15 height 15
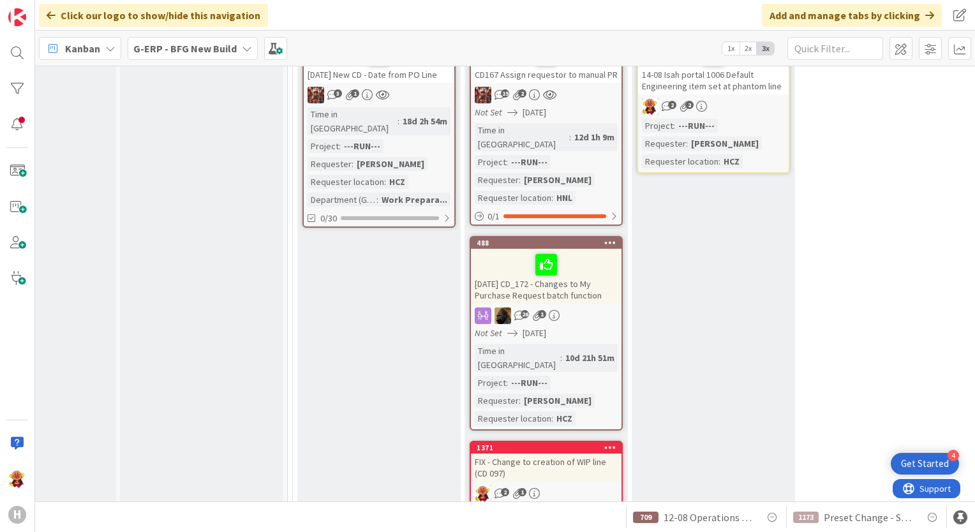
click at [588, 454] on div "FIX - Change to creation of WIP line (CD 097)" at bounding box center [546, 468] width 151 height 28
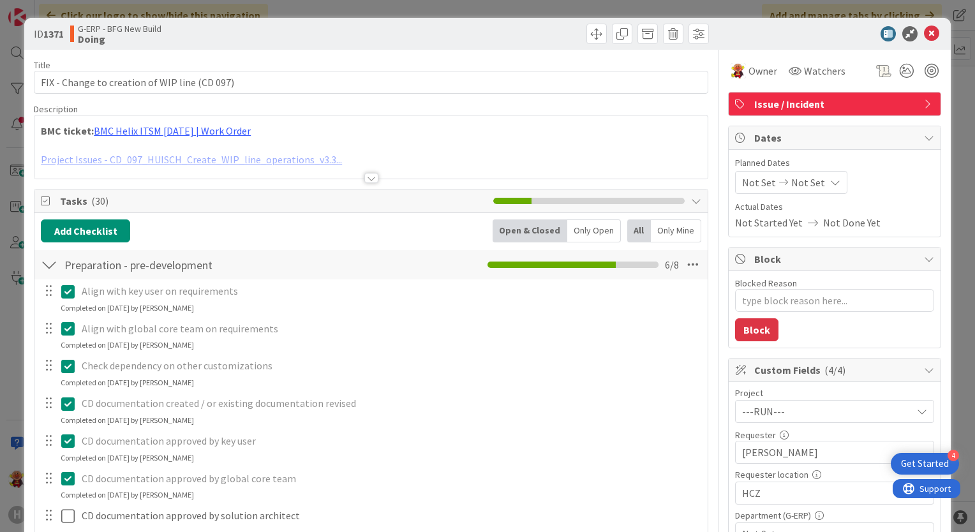
type textarea "x"
click at [368, 177] on div at bounding box center [371, 178] width 14 height 10
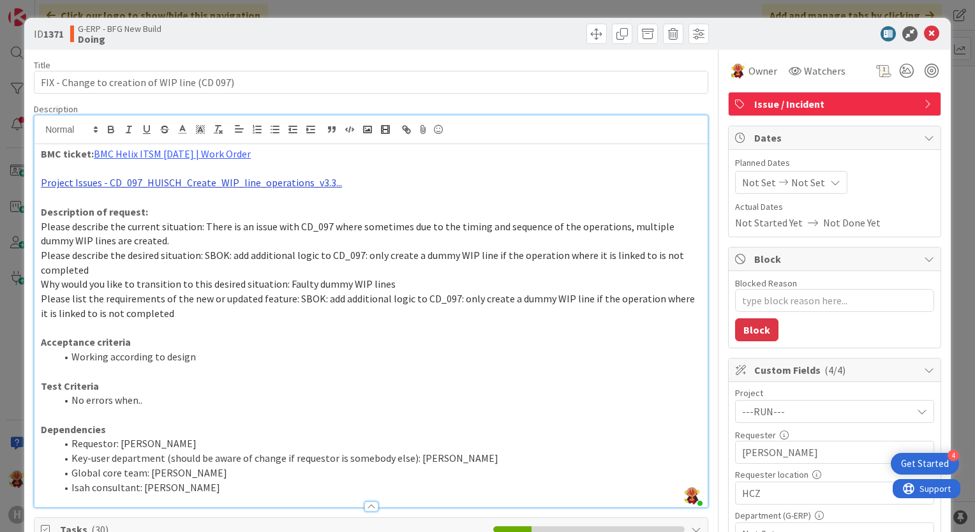
click at [274, 179] on link "Project Issues - CD_097_HUISCH_Create_WIP_line_operations_v3.3..." at bounding box center [191, 182] width 301 height 13
click at [199, 208] on link "[URL][DOMAIN_NAME]" at bounding box center [155, 207] width 87 height 17
click at [924, 33] on icon at bounding box center [931, 33] width 15 height 15
click at [924, 35] on icon at bounding box center [931, 33] width 15 height 15
click at [950, 19] on div "ID 1371 G-ERP - BFG New Build Doing Title 45 / 128 FIX - Change to creation of …" at bounding box center [487, 266] width 975 height 532
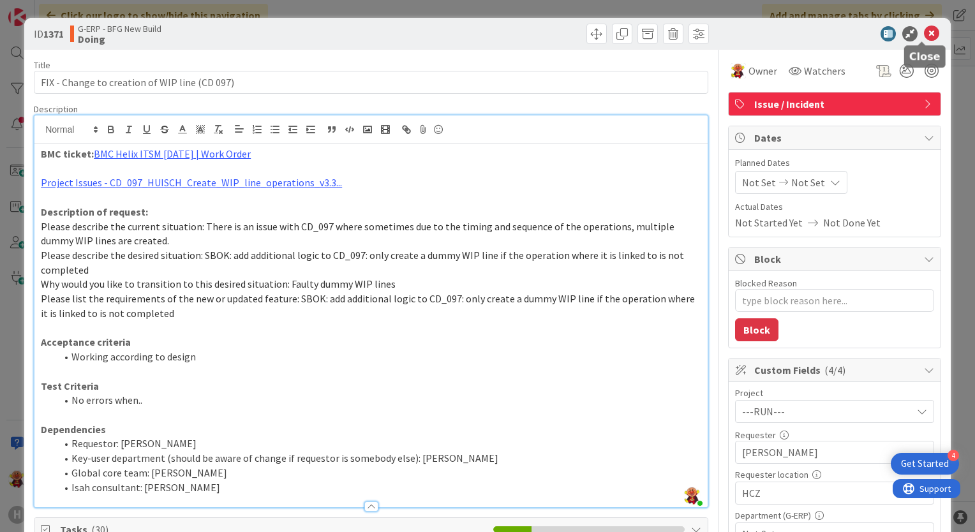
click at [924, 27] on icon at bounding box center [931, 33] width 15 height 15
click at [15, 17] on div "ID 1371 G-ERP - BFG New Build Doing Title 45 / 128 FIX - Change to creation of …" at bounding box center [487, 266] width 975 height 532
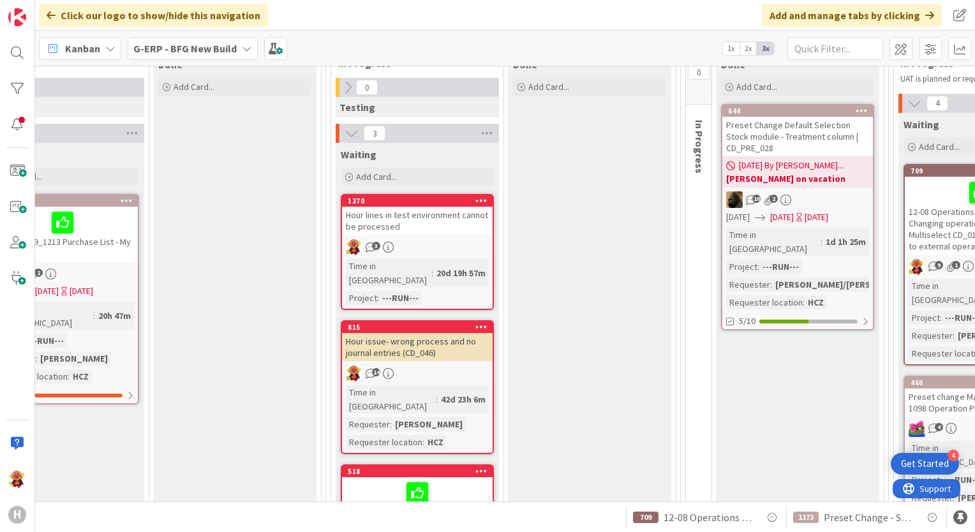
scroll to position [258, 840]
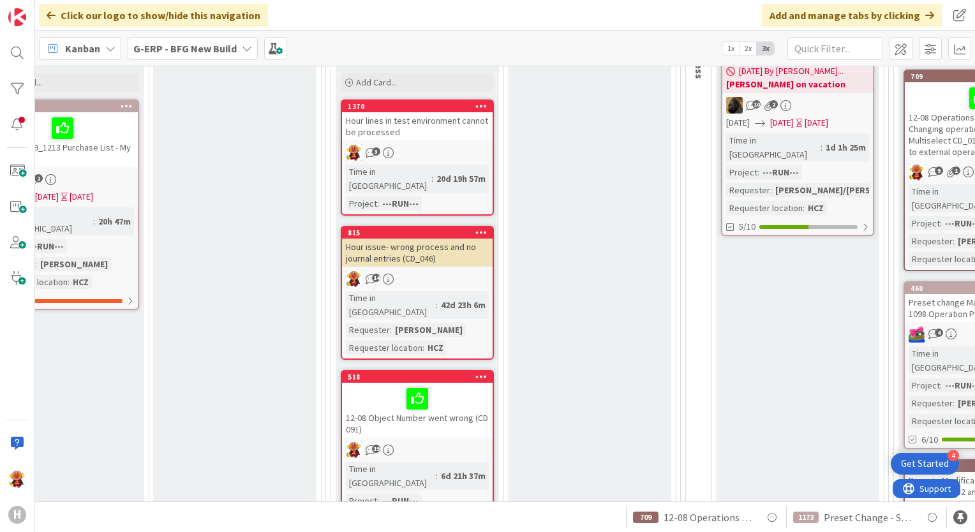
click at [456, 244] on div "Hour issue- wrong process and no journal entries (CD_046)" at bounding box center [417, 253] width 151 height 28
click at [471, 271] on div "14" at bounding box center [417, 279] width 151 height 17
click at [460, 271] on div "14" at bounding box center [417, 279] width 151 height 17
click at [406, 249] on div "Hour issue- wrong process and no journal entries (CD_046)" at bounding box center [417, 253] width 151 height 28
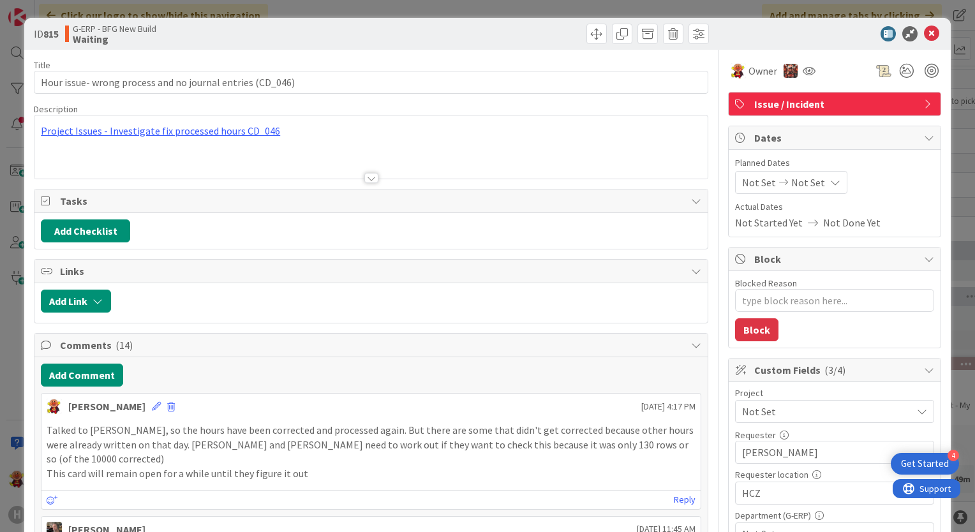
type textarea "x"
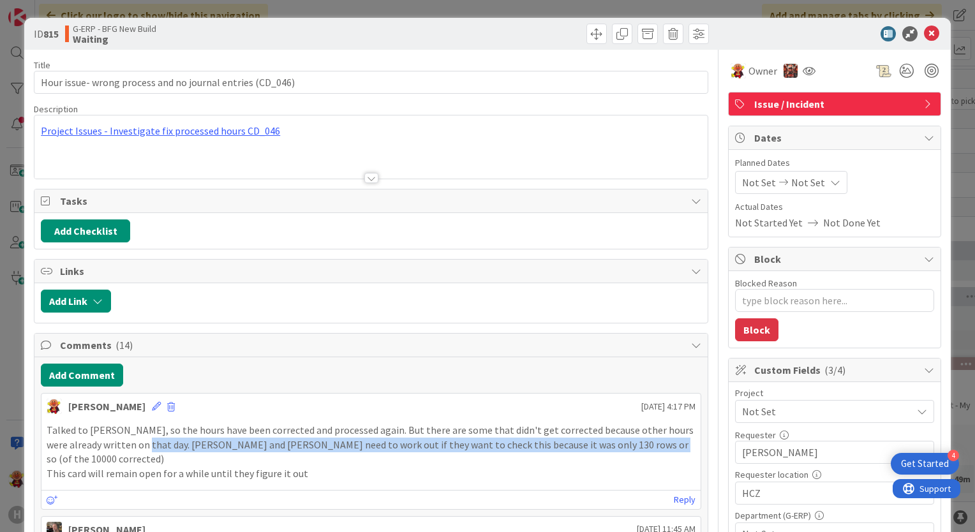
drag, startPoint x: 131, startPoint y: 443, endPoint x: 641, endPoint y: 448, distance: 509.9
click at [641, 448] on p "Talked to Ben, so the hours have been corrected and processed again. But there …" at bounding box center [371, 444] width 649 height 43
copy p "Jelle and Bart need to work out if they want to check this because it was only …"
click at [101, 366] on button "Add Comment" at bounding box center [82, 375] width 82 height 23
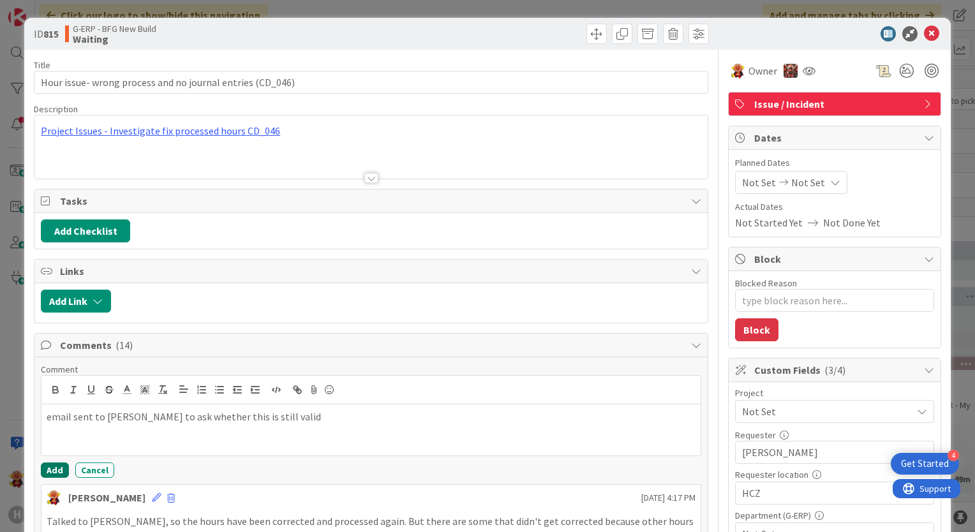
click at [53, 470] on button "Add" at bounding box center [55, 470] width 28 height 15
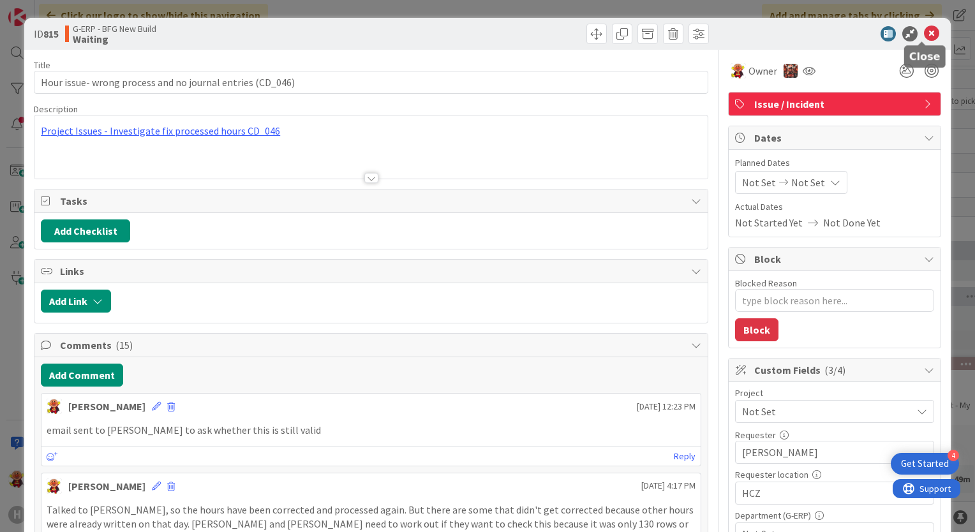
click at [924, 31] on icon at bounding box center [931, 33] width 15 height 15
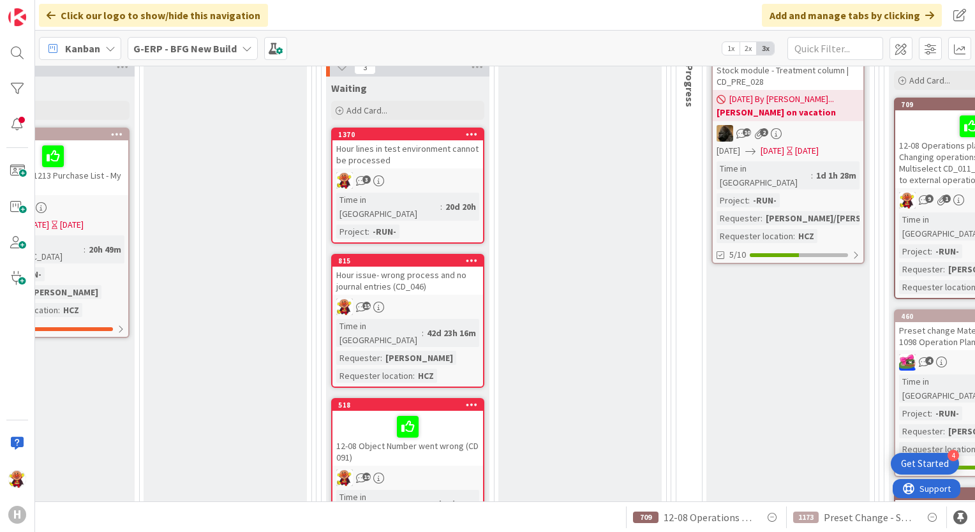
scroll to position [191, 849]
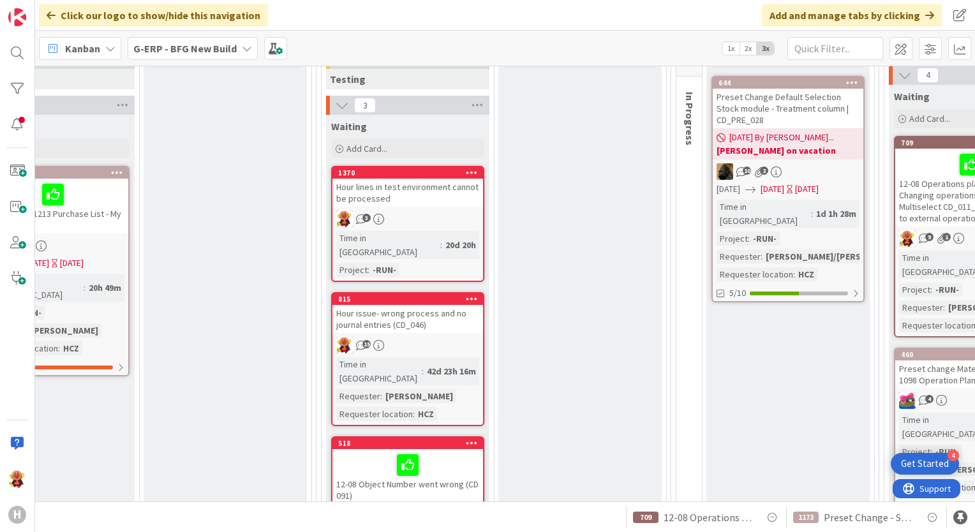
click at [437, 234] on div "Time in Column : 20d 20h Project : -RUN-" at bounding box center [407, 254] width 143 height 46
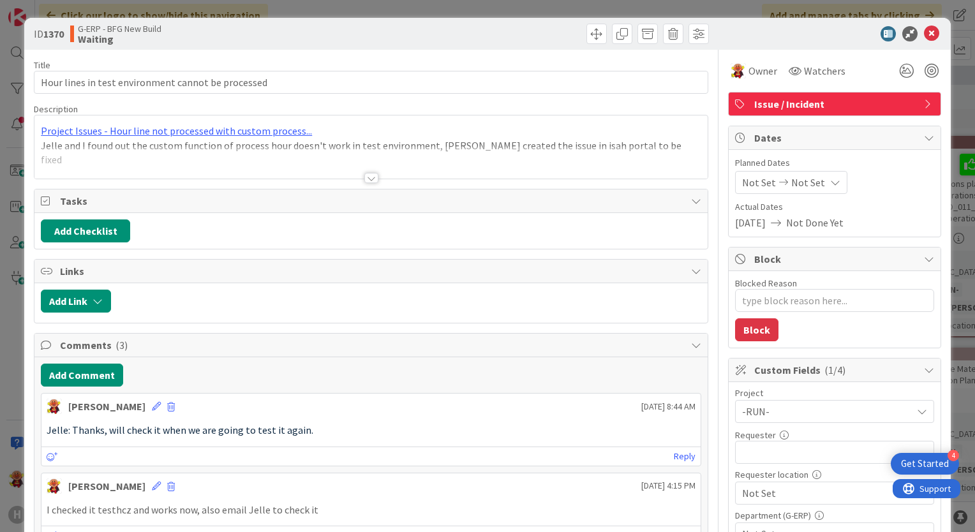
type textarea "x"
click at [100, 370] on button "Add Comment" at bounding box center [82, 375] width 82 height 23
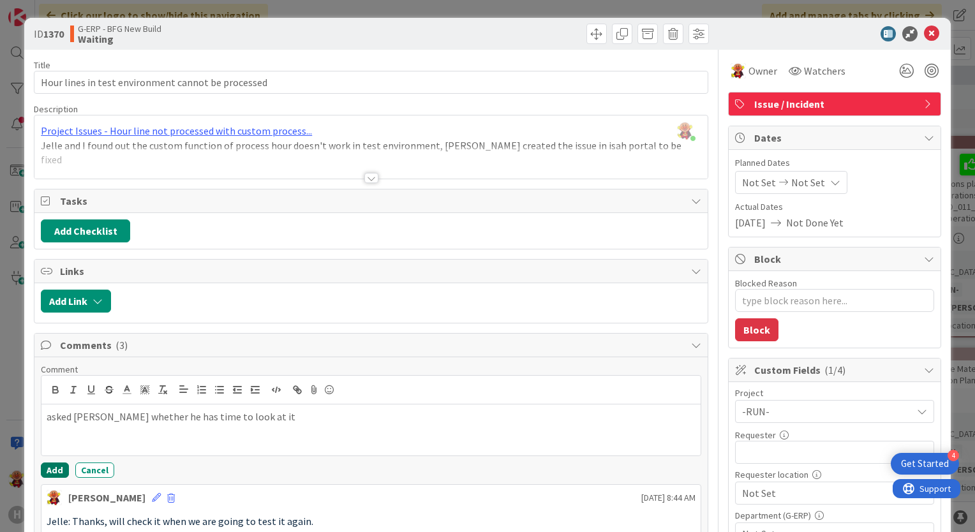
click at [48, 463] on button "Add" at bounding box center [55, 470] width 28 height 15
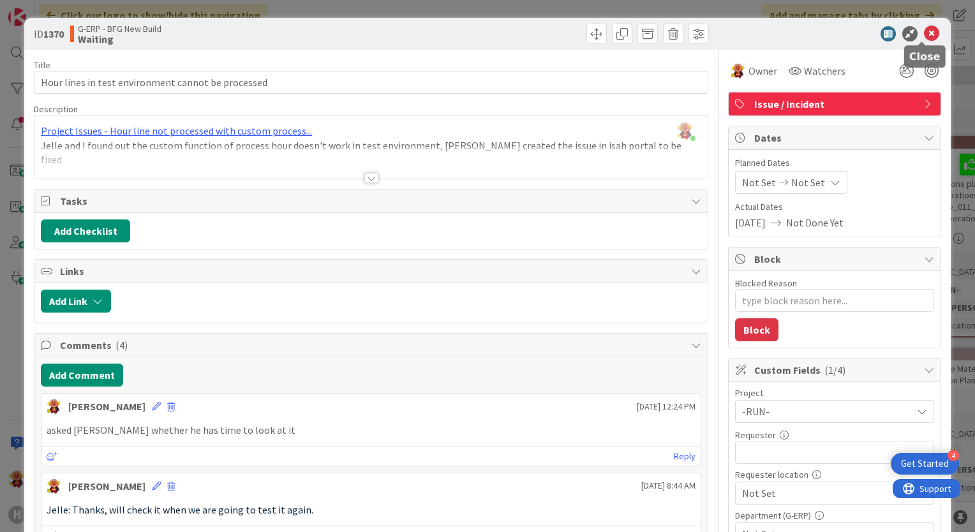
click at [927, 33] on icon at bounding box center [931, 33] width 15 height 15
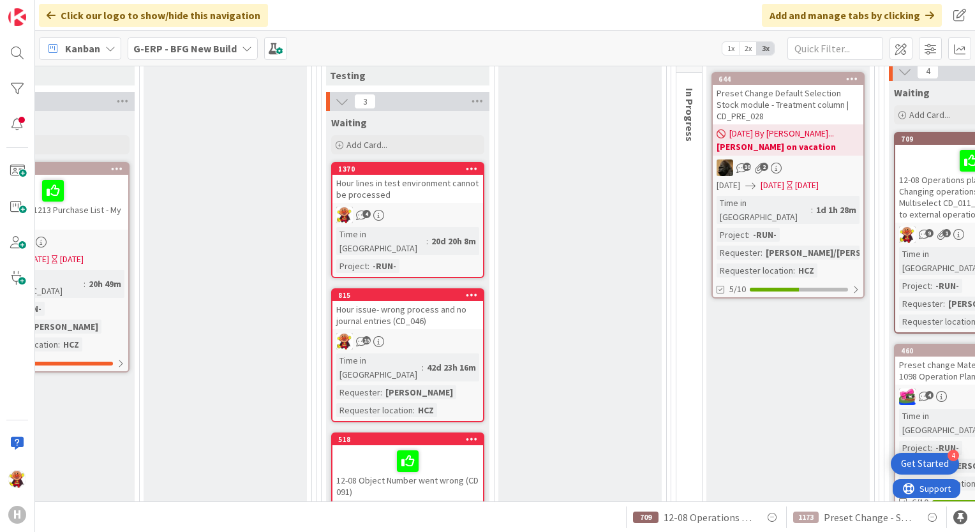
scroll to position [255, 849]
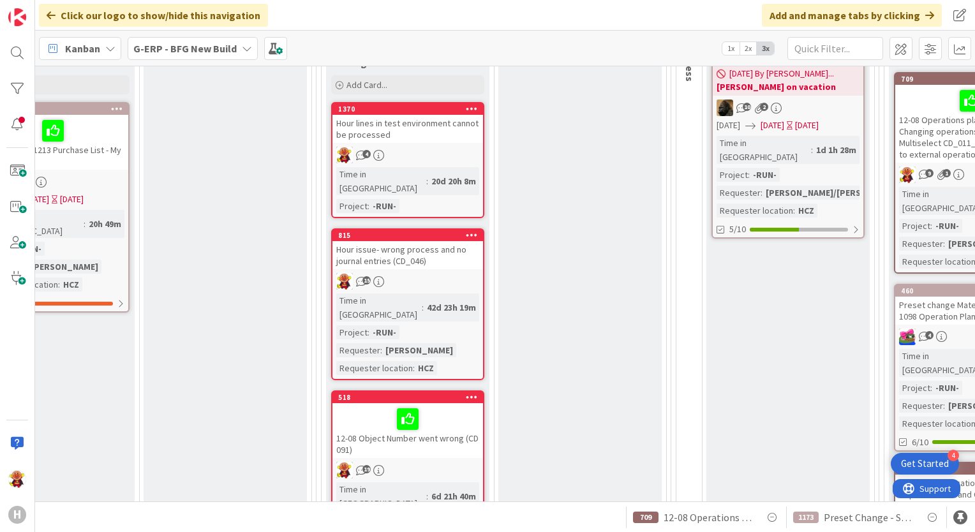
click at [205, 52] on b "G-ERP - BFG New Build" at bounding box center [184, 48] width 103 height 13
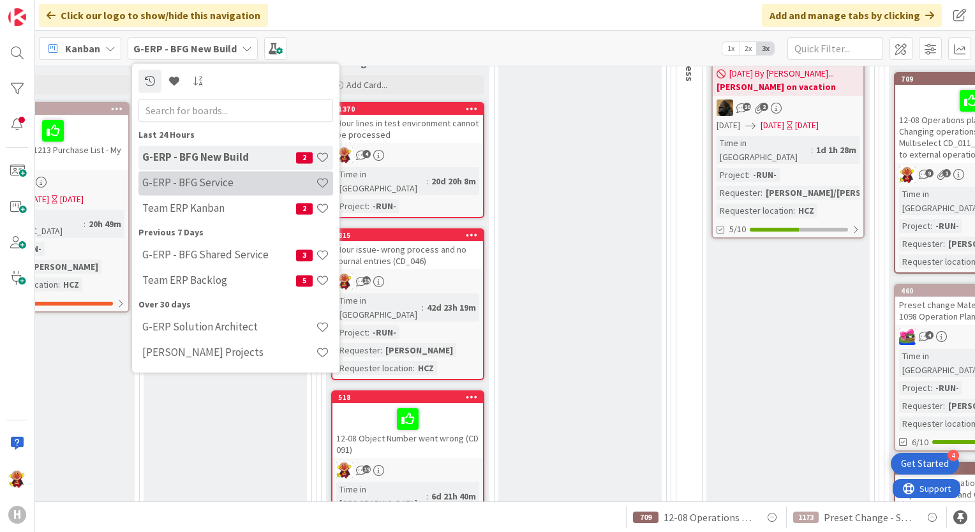
click at [202, 181] on h4 "G-ERP - BFG Service" at bounding box center [229, 183] width 174 height 13
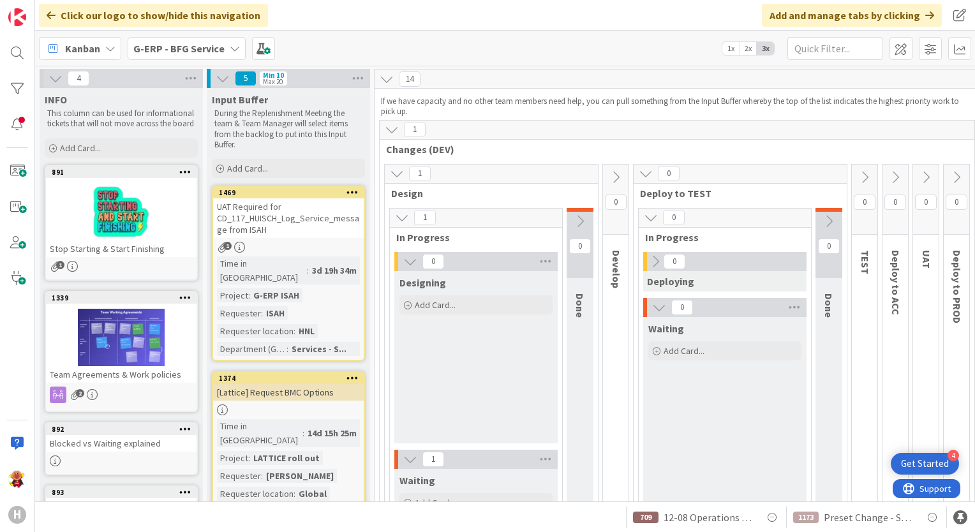
drag, startPoint x: 216, startPoint y: 192, endPoint x: 707, endPoint y: 108, distance: 497.9
click at [707, 108] on p "If we have capacity and no other team members need help, you can pull something…" at bounding box center [677, 106] width 592 height 21
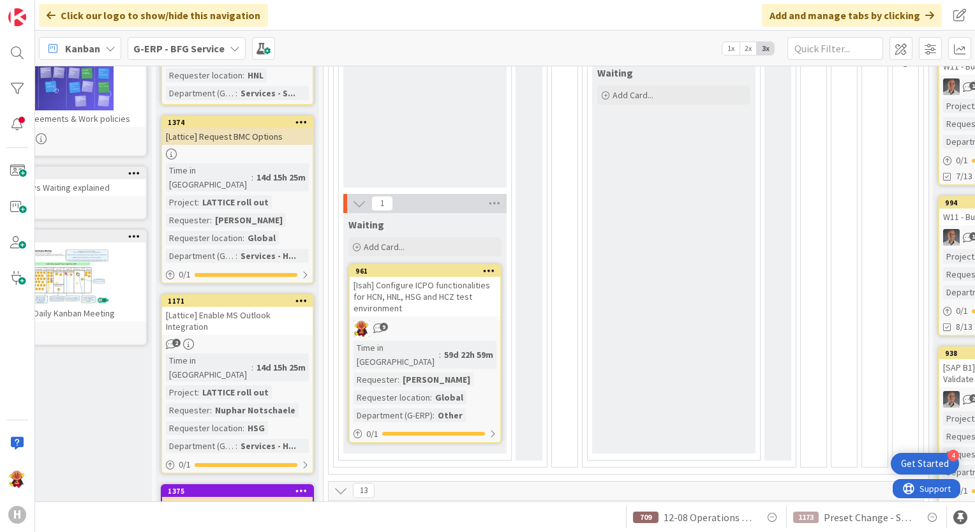
scroll to position [128, 51]
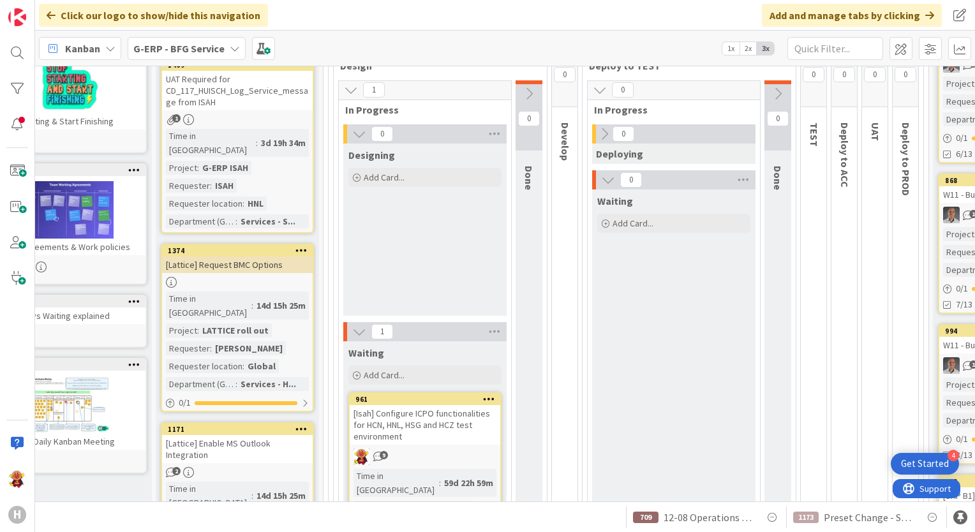
click at [271, 435] on div "[Lattice] Enable MS Outlook Integration" at bounding box center [237, 449] width 151 height 28
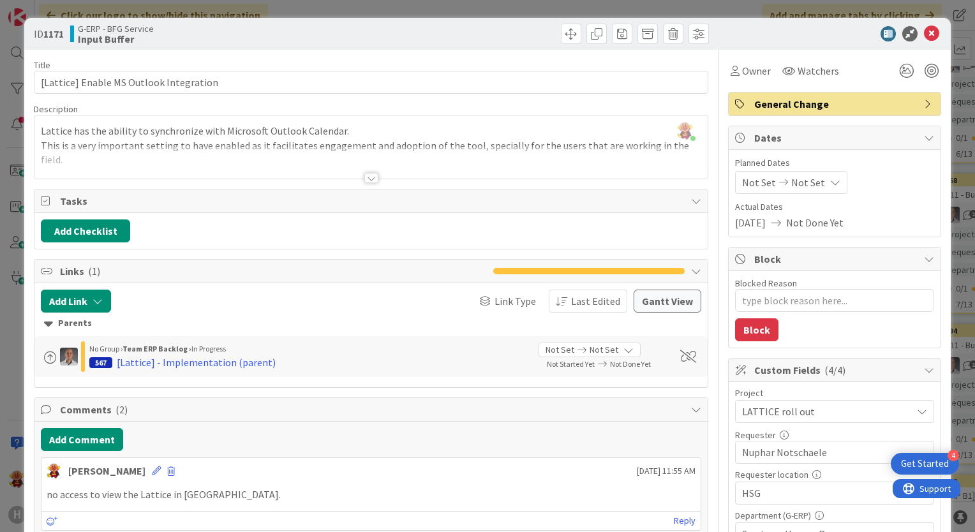
click at [364, 175] on div at bounding box center [371, 178] width 14 height 10
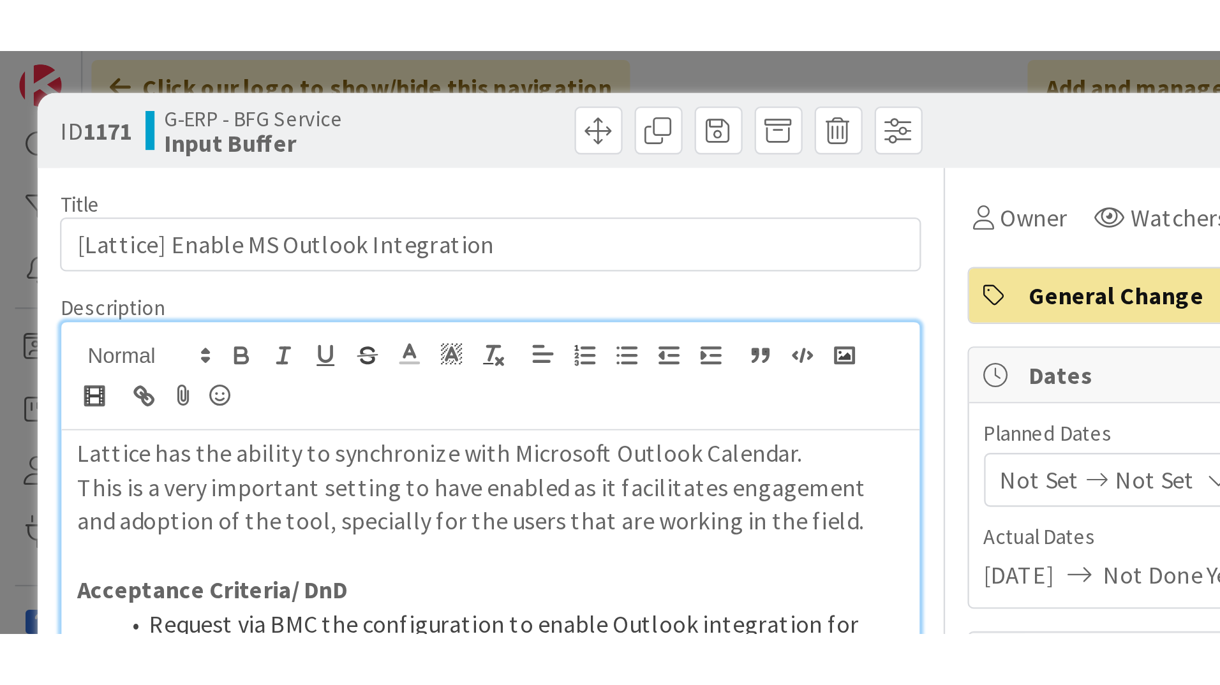
scroll to position [128, 51]
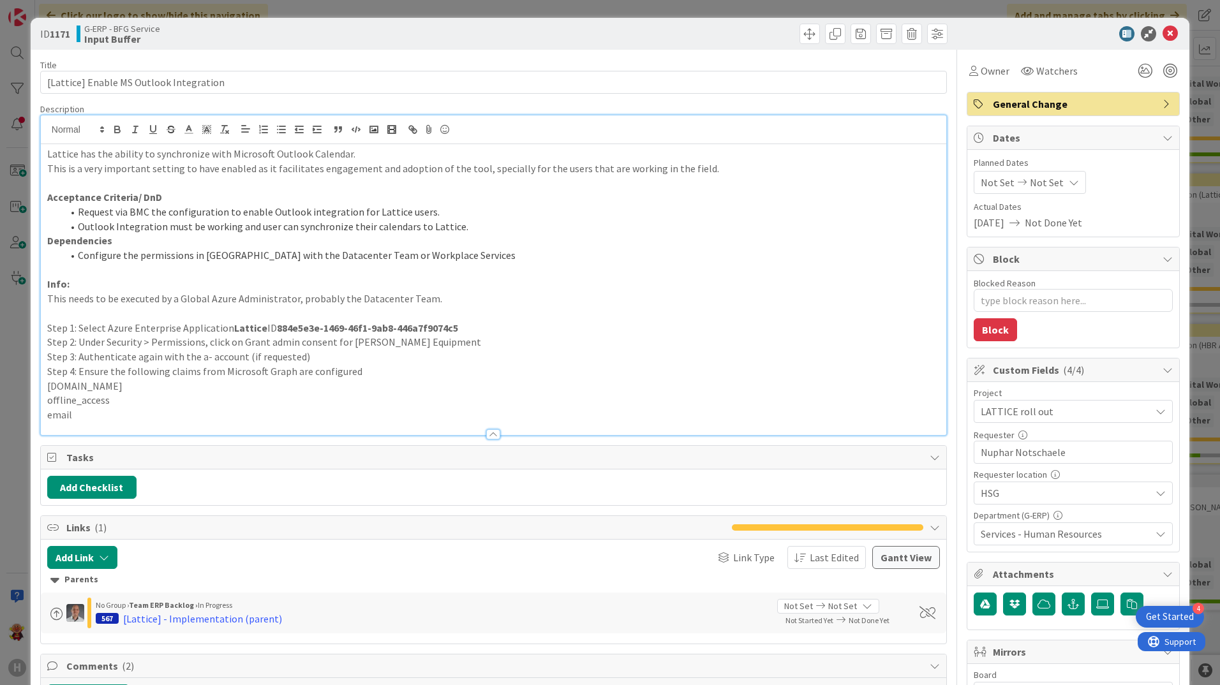
type textarea "x"
